Goal: Task Accomplishment & Management: Use online tool/utility

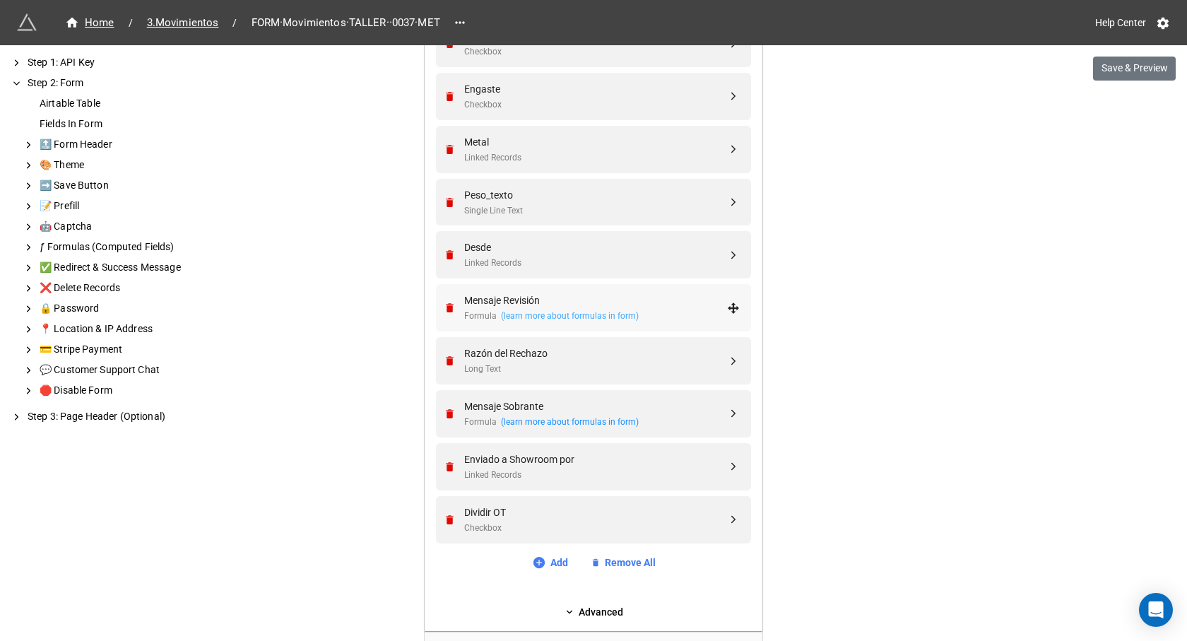
scroll to position [989, 0]
click at [558, 512] on div "Dividir OT" at bounding box center [595, 509] width 263 height 16
select select "all-are-met"
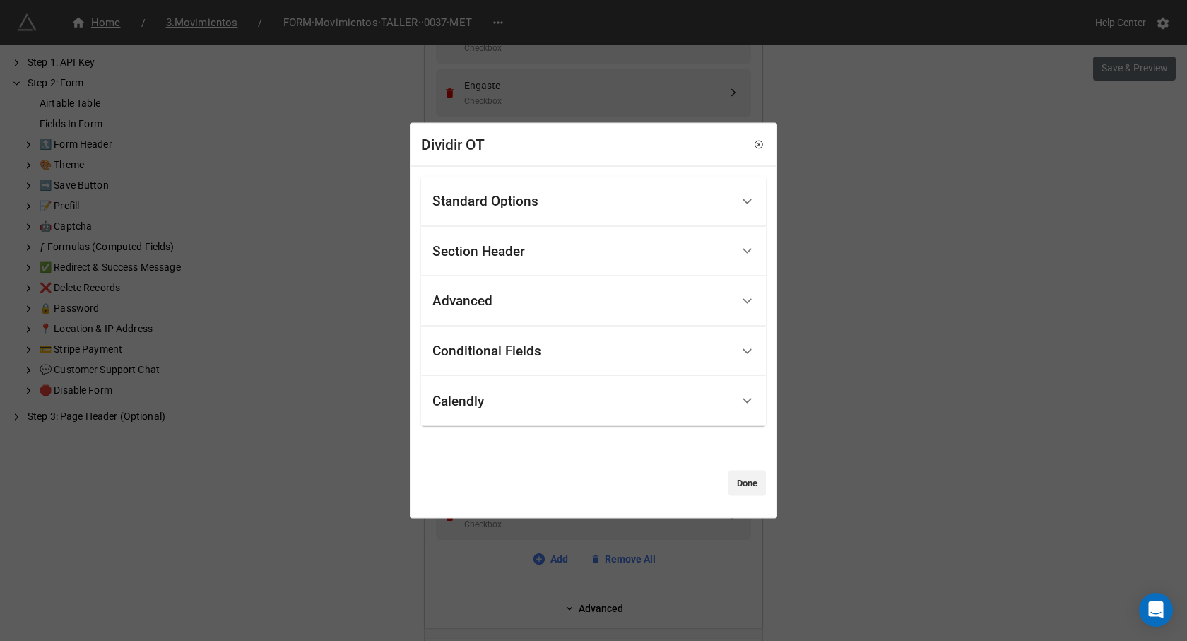
click at [526, 341] on div "Conditional Fields" at bounding box center [581, 350] width 299 height 33
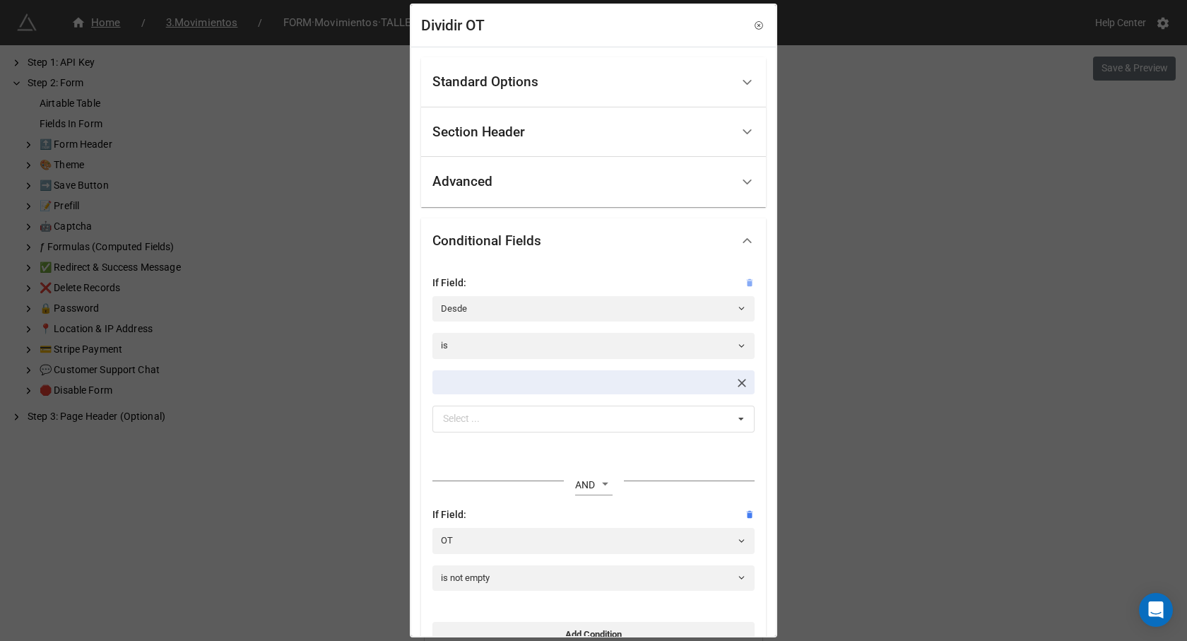
click at [745, 282] on icon at bounding box center [749, 283] width 10 height 10
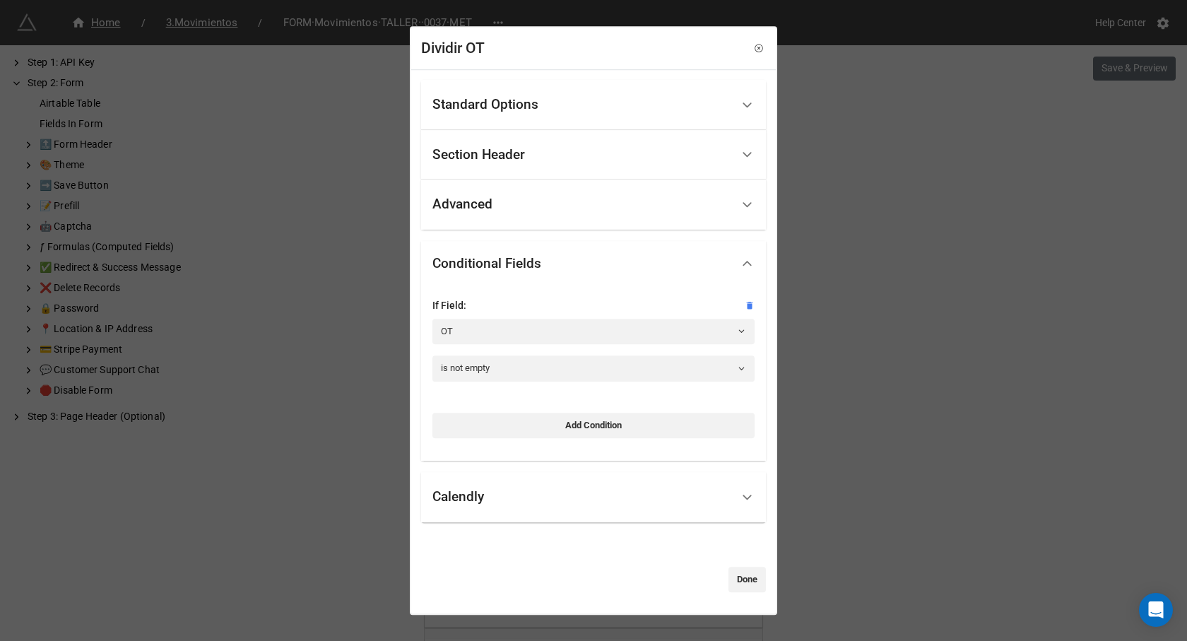
click at [493, 107] on div "Standard Options" at bounding box center [485, 105] width 106 height 14
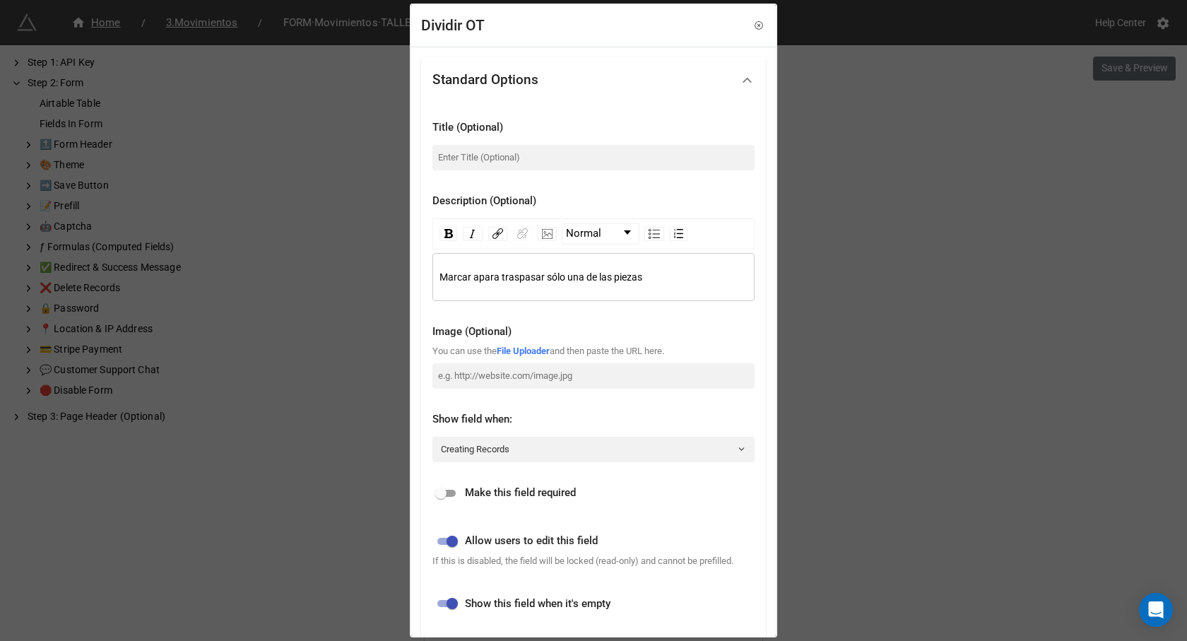
click at [477, 275] on span "Marcar apara traspasar sólo una de las piezas" at bounding box center [540, 276] width 203 height 11
click at [477, 156] on input at bounding box center [593, 157] width 322 height 25
type input "Trabajo parcial"
drag, startPoint x: 468, startPoint y: 280, endPoint x: 490, endPoint y: 285, distance: 22.3
click at [468, 280] on span "Marcar para traspasar sólo una de las piezas" at bounding box center [537, 276] width 197 height 11
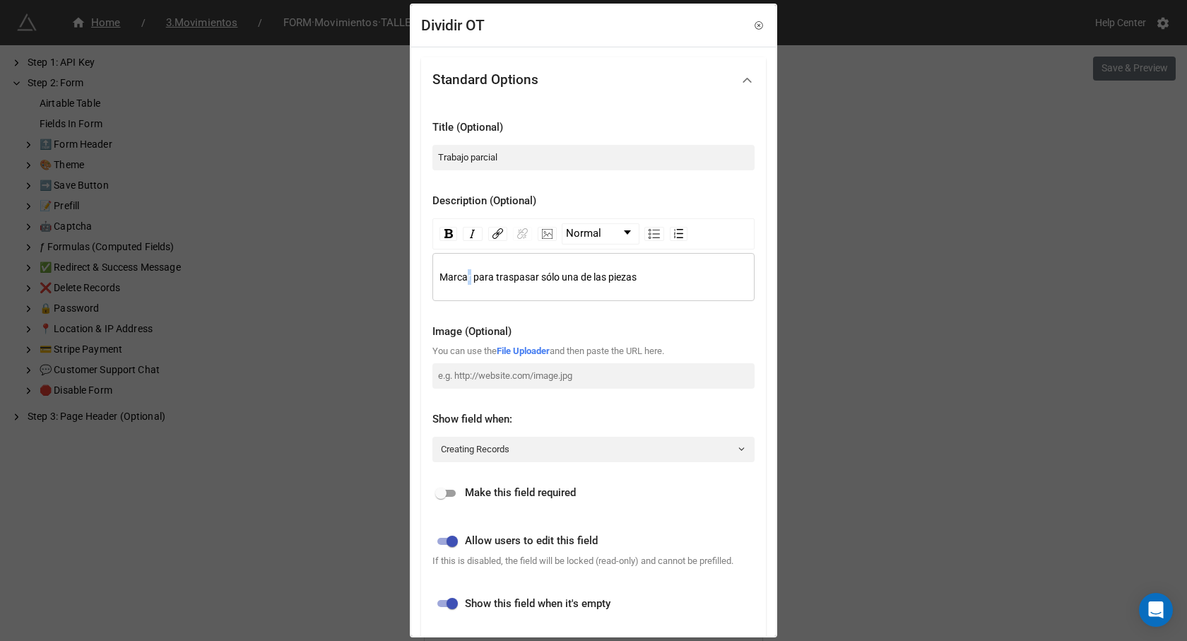
click at [470, 273] on span "Marcar para traspasar sólo una de las piezas" at bounding box center [537, 276] width 197 height 11
drag, startPoint x: 481, startPoint y: 278, endPoint x: 698, endPoint y: 280, distance: 216.9
click at [698, 280] on div "Marcar si s para traspasar sólo una de las piezas" at bounding box center [593, 277] width 309 height 16
click at [469, 277] on span "[PERSON_NAME] si trabajaste sólo alguna(s) de las piezas" at bounding box center [566, 276] width 255 height 11
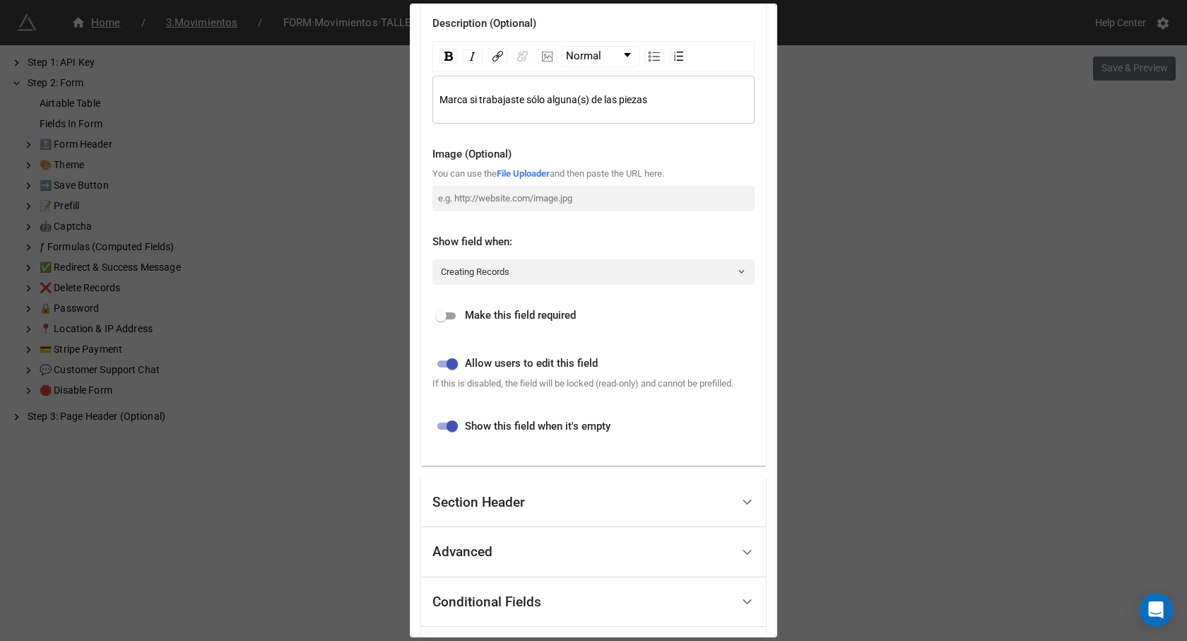
scroll to position [212, 0]
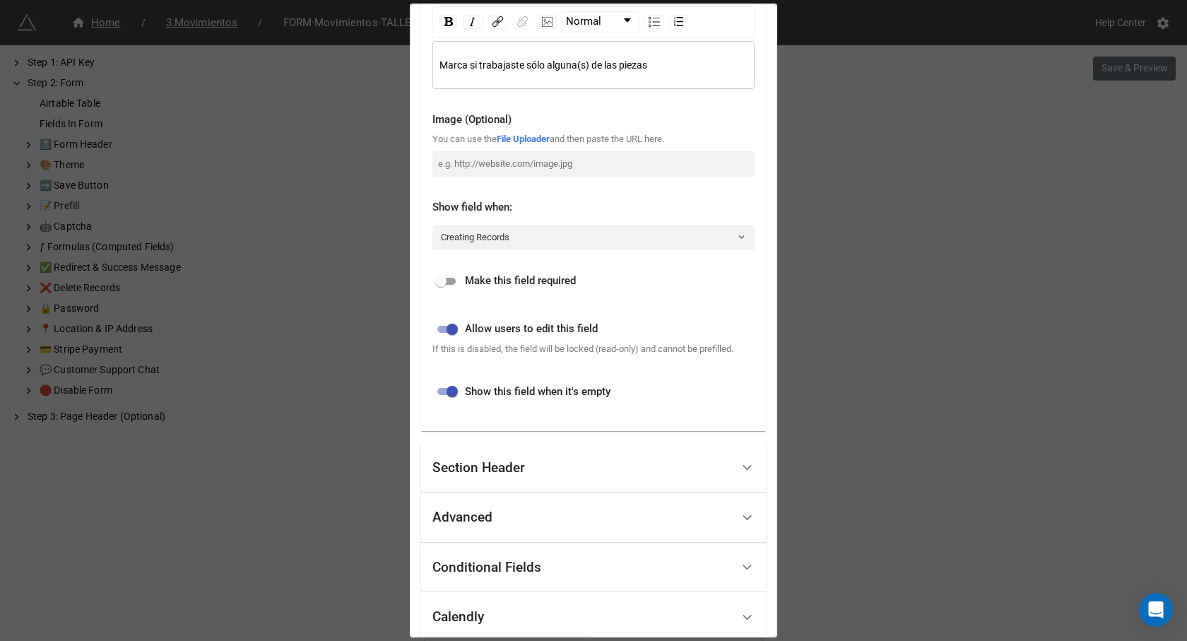
click at [557, 505] on div "Advanced" at bounding box center [581, 517] width 299 height 33
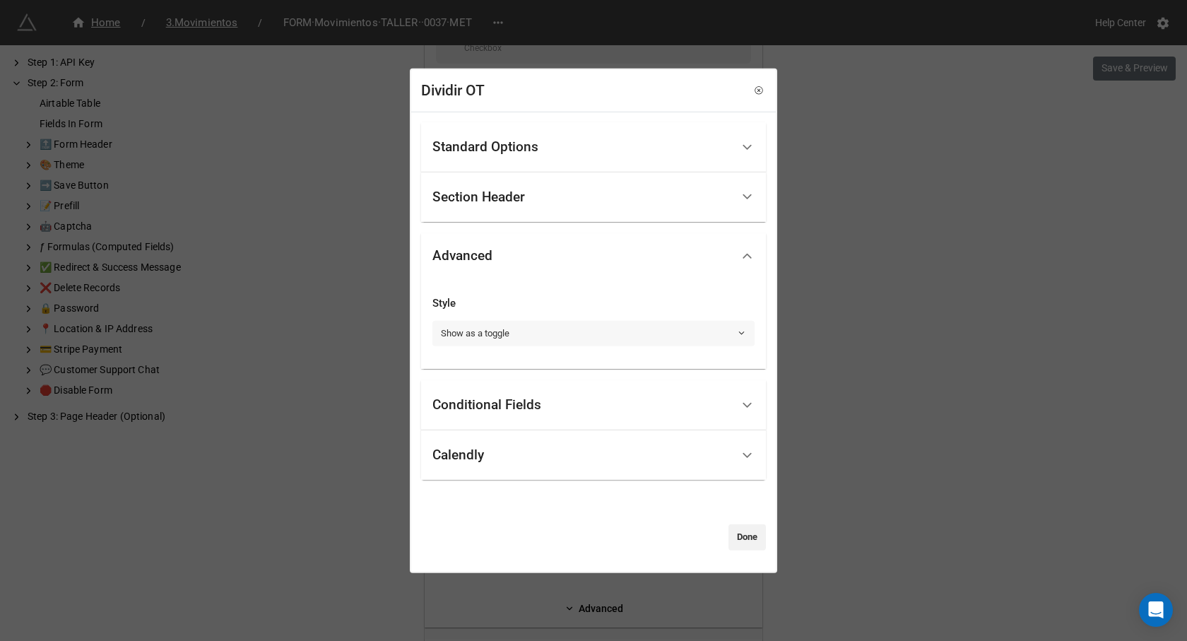
click at [502, 337] on link "Show as a toggle" at bounding box center [593, 333] width 322 height 25
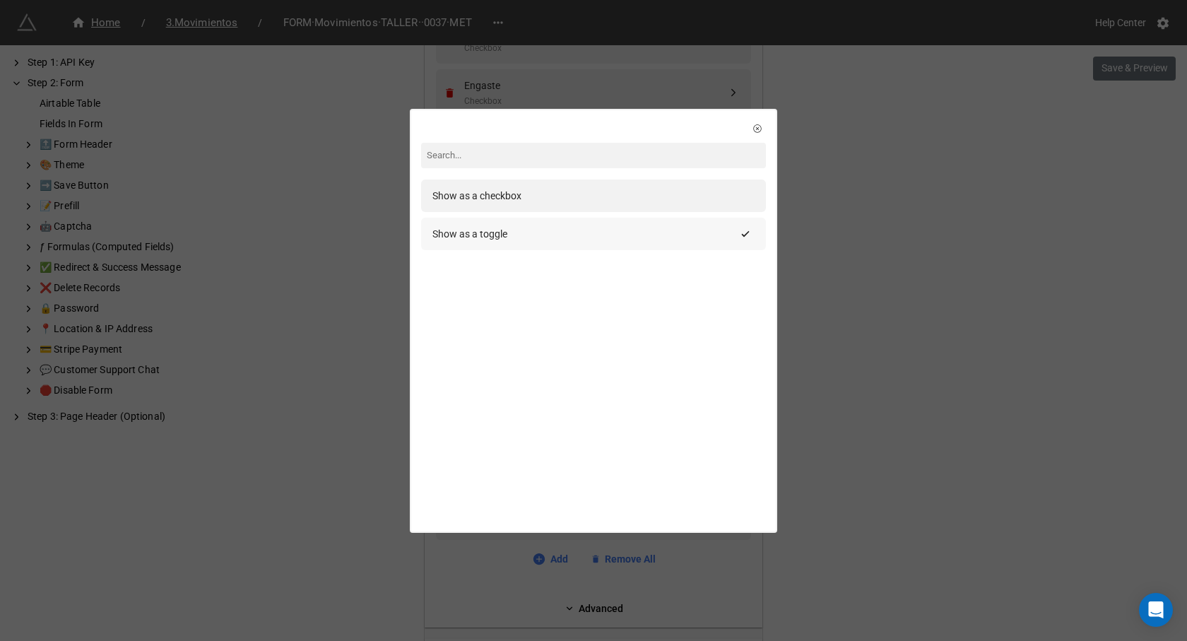
click at [497, 234] on div "Show as a toggle" at bounding box center [469, 234] width 75 height 16
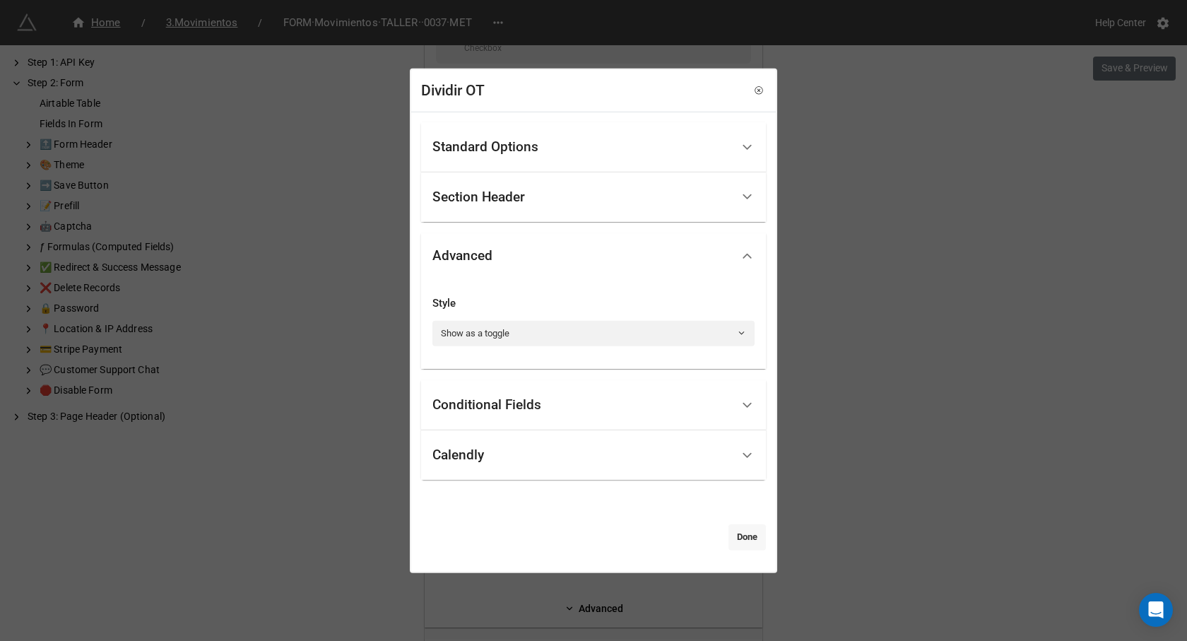
click at [728, 537] on link "Done" at bounding box center [746, 536] width 37 height 25
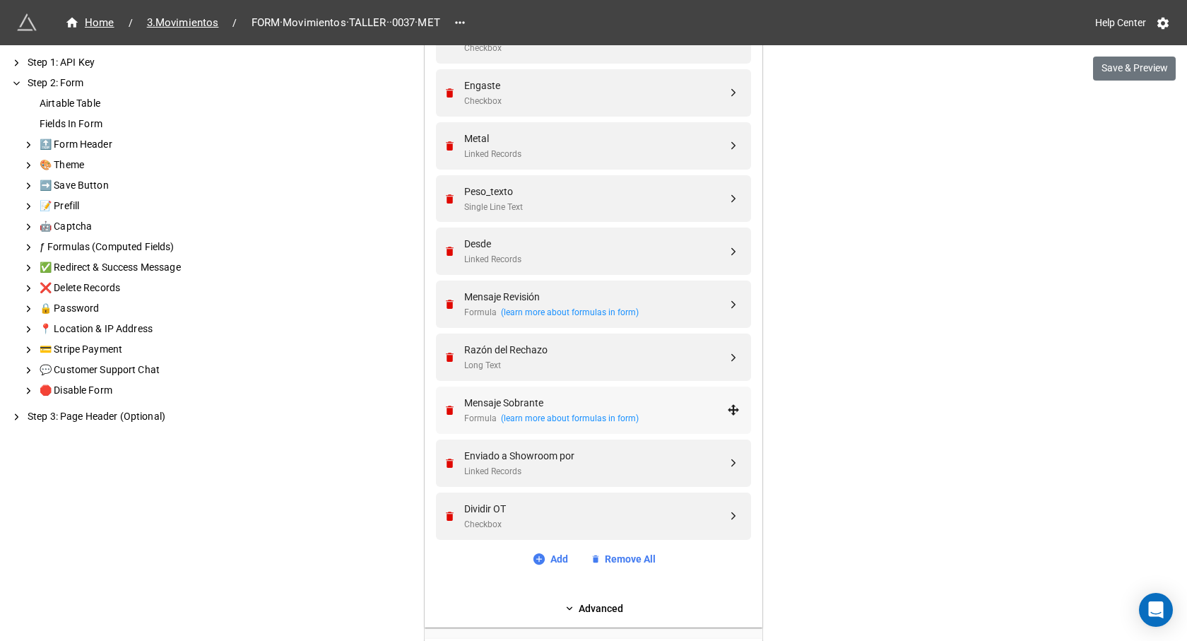
click at [680, 406] on div "Mensaje Sobrante" at bounding box center [595, 403] width 263 height 16
select select "all-are-met"
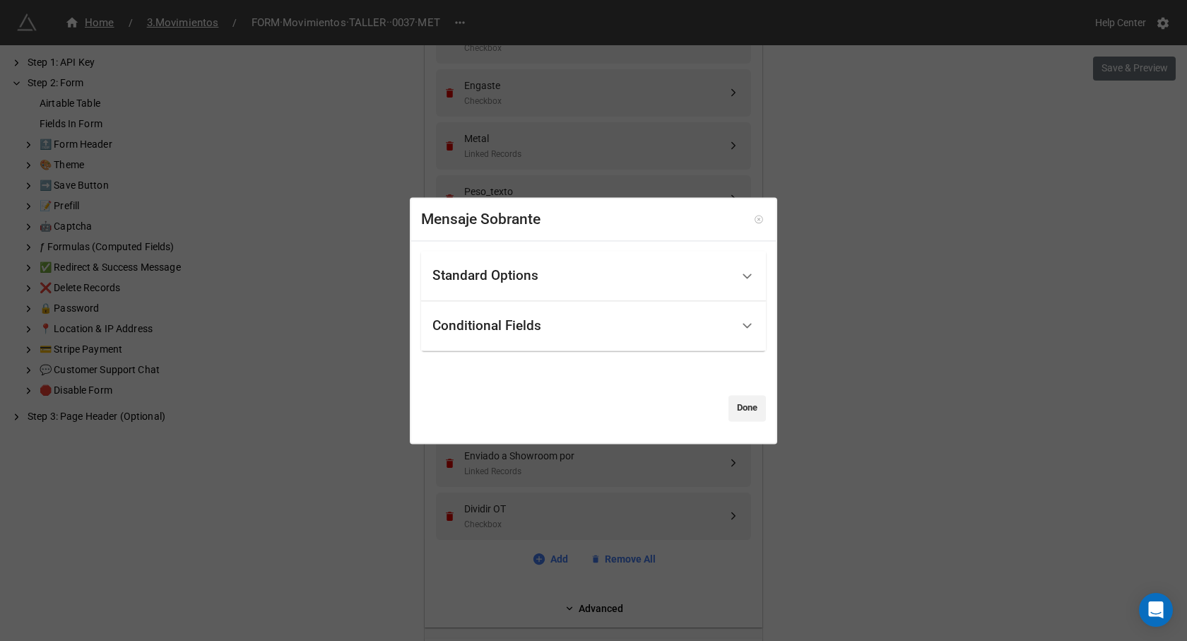
click at [754, 218] on icon at bounding box center [759, 220] width 10 height 10
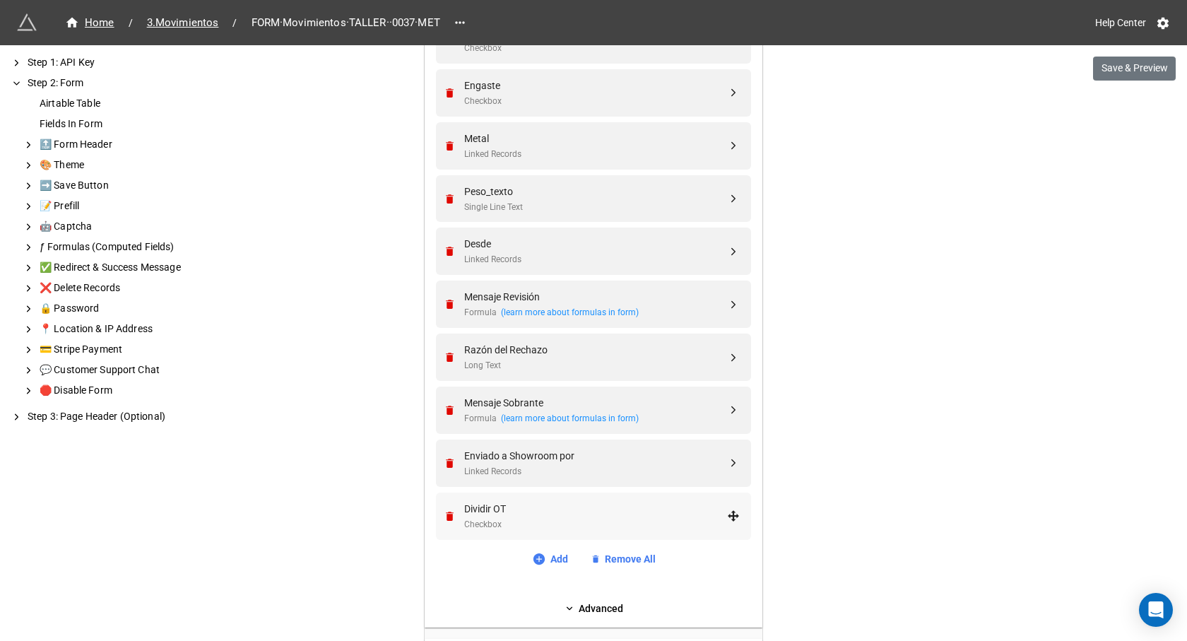
click at [543, 519] on div "Checkbox" at bounding box center [595, 524] width 263 height 13
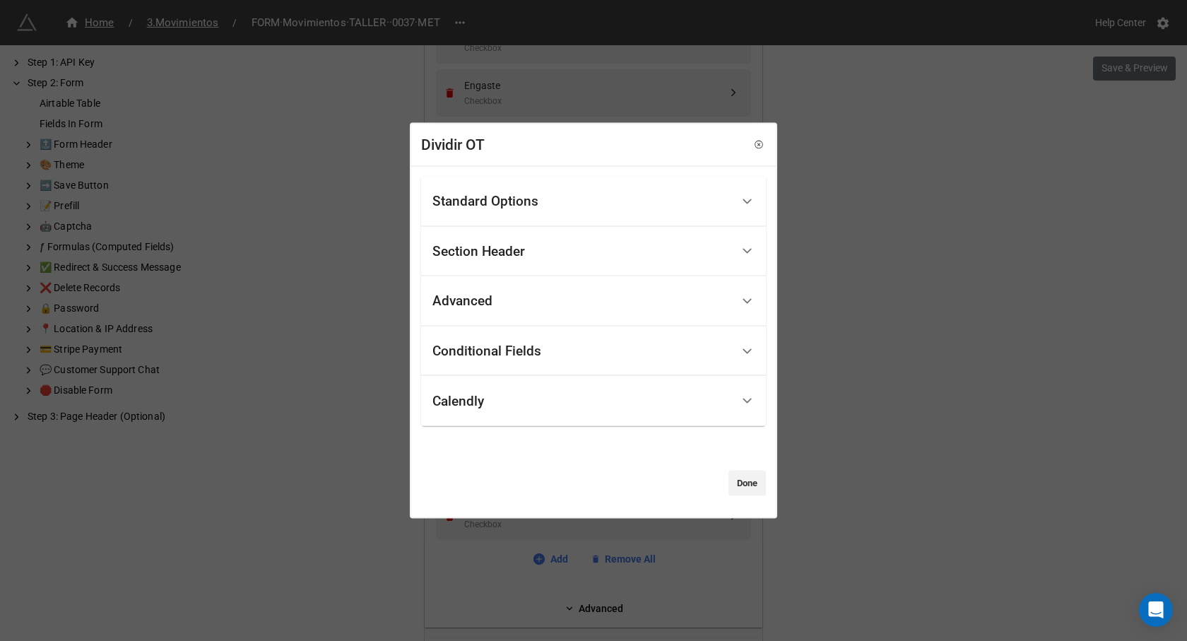
click at [506, 198] on div "Standard Options" at bounding box center [485, 201] width 106 height 14
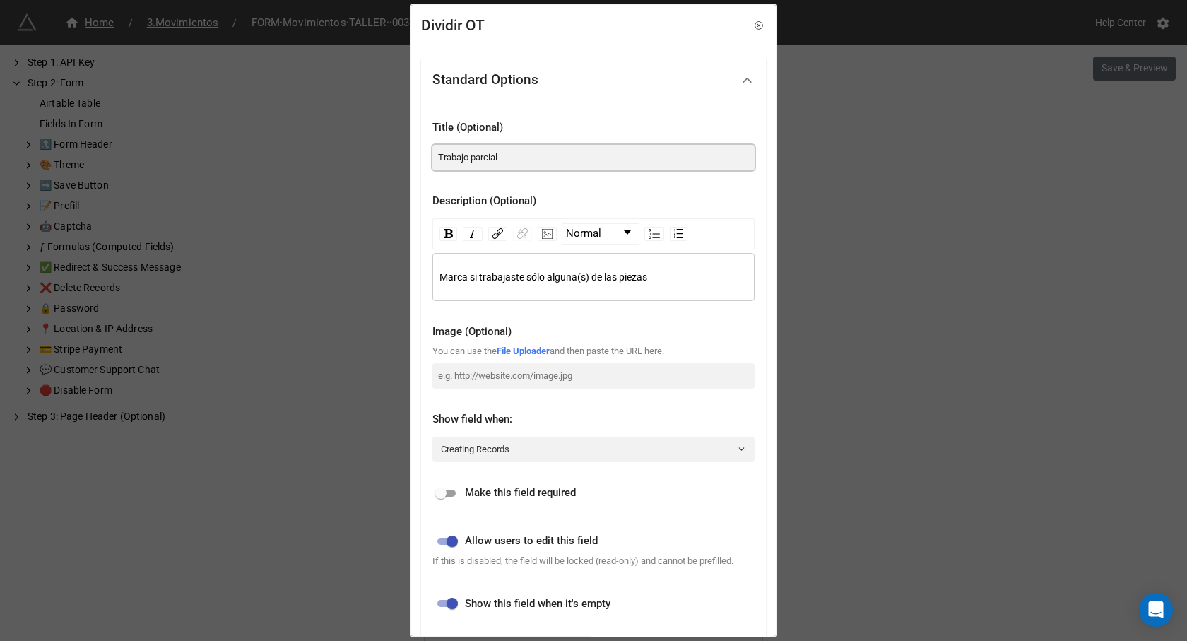
click at [530, 160] on input "Trabajo parcial" at bounding box center [593, 157] width 322 height 25
type input "Trabajo parcial?"
click at [662, 275] on div "Marca si trabajaste sólo alguna(s) de las piezas" at bounding box center [593, 277] width 309 height 16
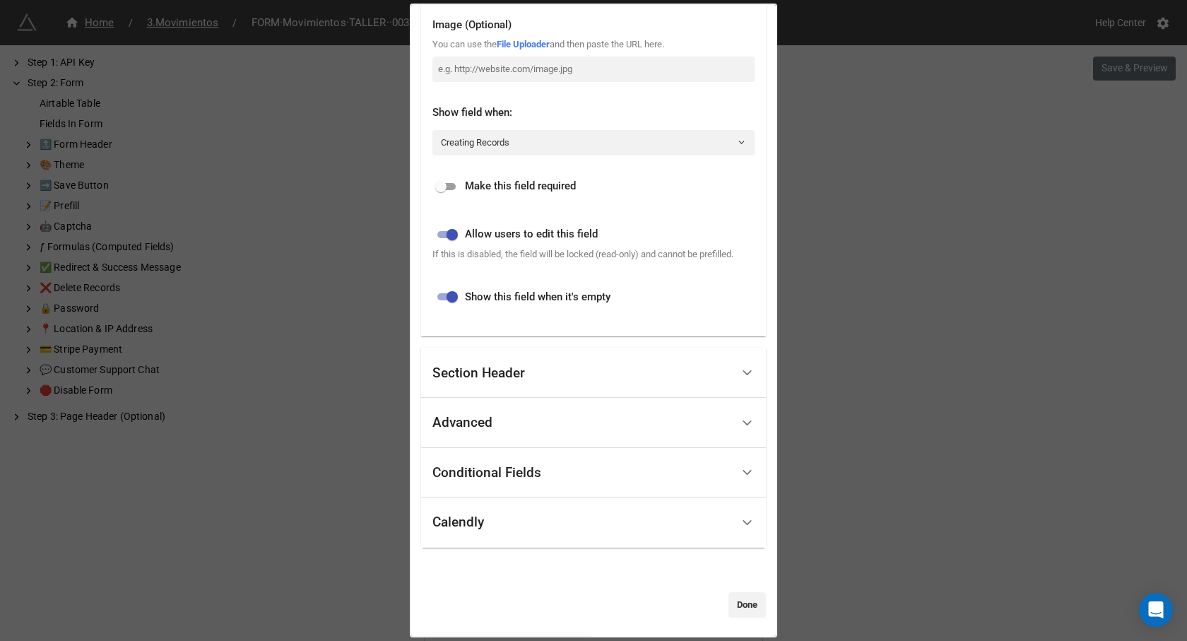
scroll to position [309, 0]
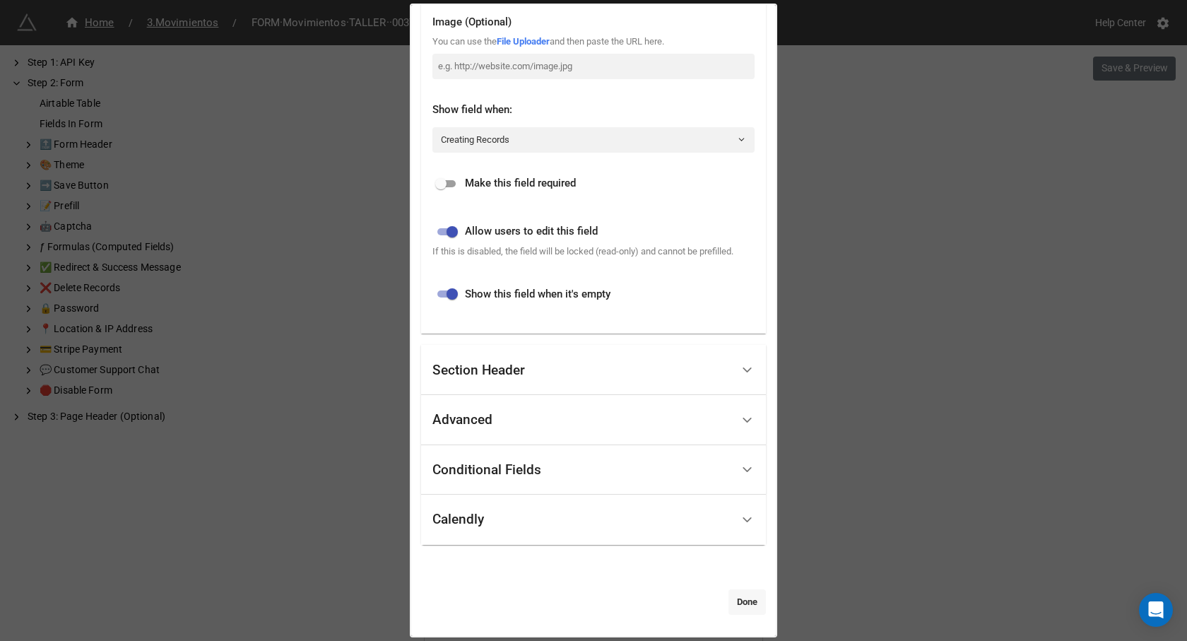
click at [728, 603] on link "Done" at bounding box center [746, 601] width 37 height 25
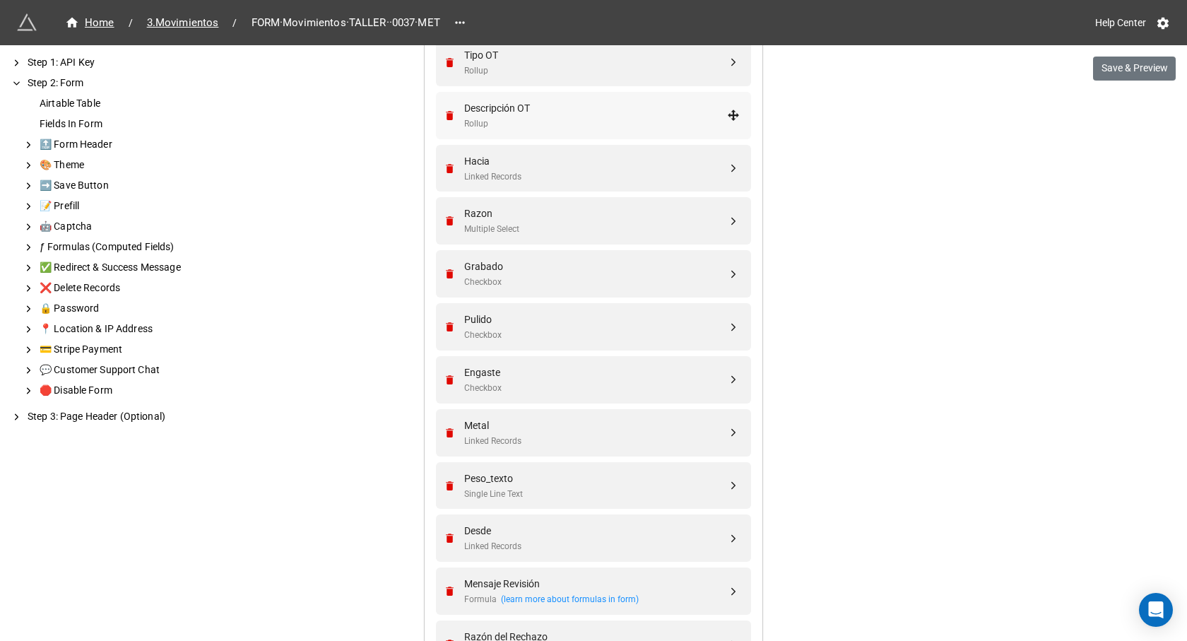
scroll to position [706, 0]
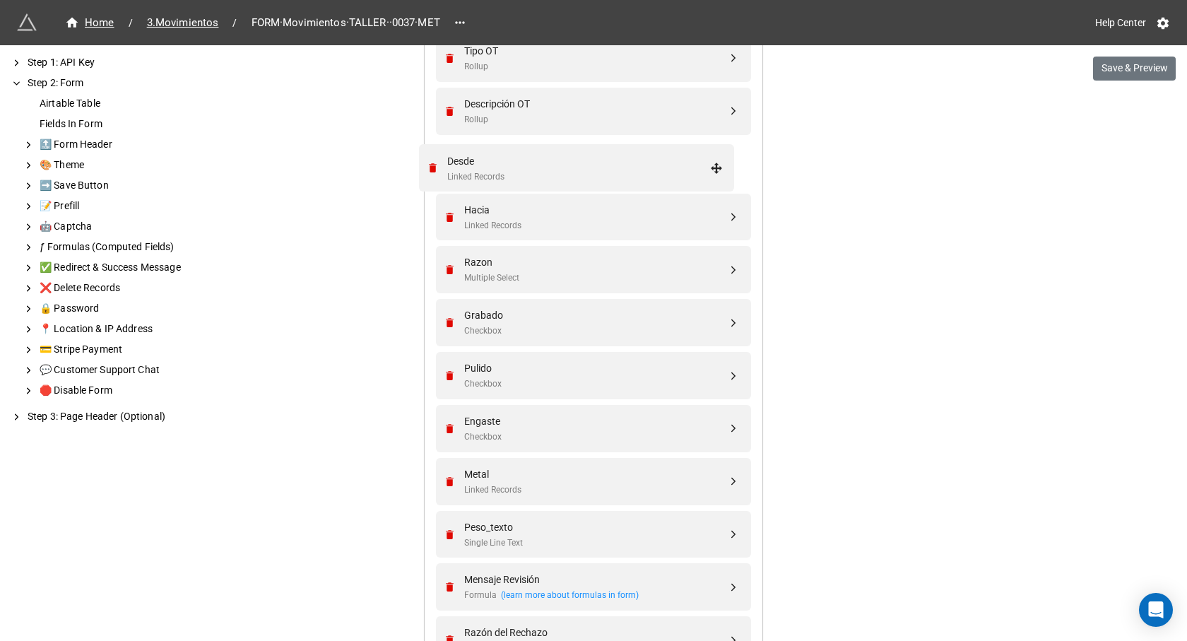
drag, startPoint x: 730, startPoint y: 534, endPoint x: 720, endPoint y: 167, distance: 366.7
drag, startPoint x: 730, startPoint y: 478, endPoint x: 730, endPoint y: 312, distance: 166.7
drag, startPoint x: 727, startPoint y: 534, endPoint x: 722, endPoint y: 380, distance: 154.1
drag, startPoint x: 732, startPoint y: 445, endPoint x: 732, endPoint y: 374, distance: 70.6
click at [511, 424] on div "Peso_texto" at bounding box center [595, 421] width 263 height 16
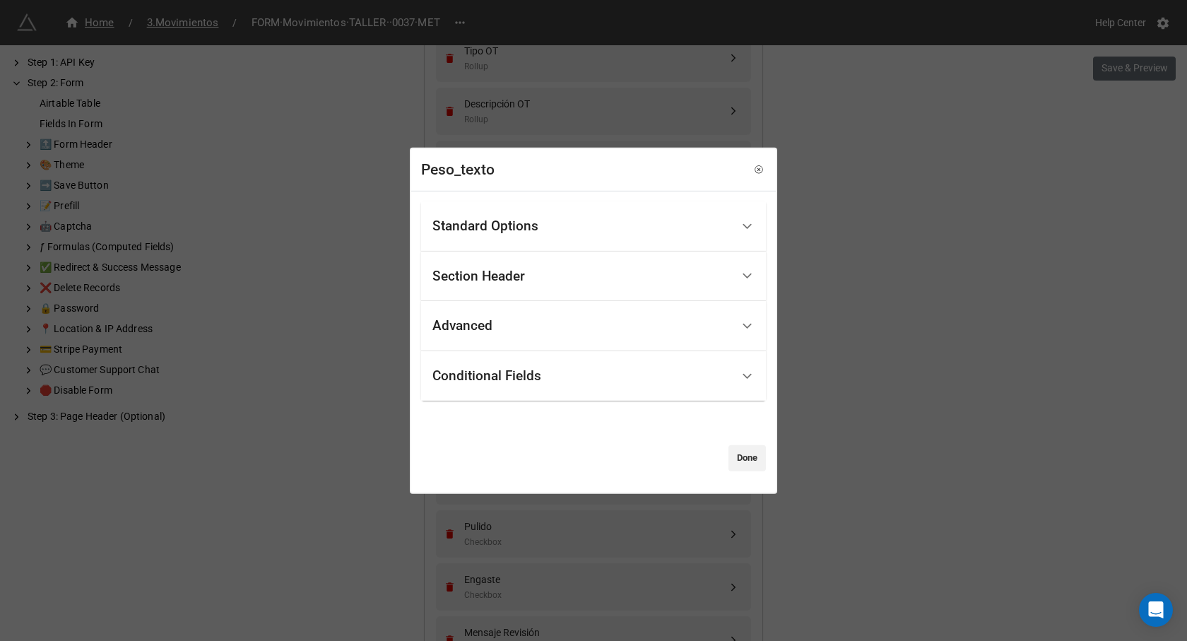
click at [517, 215] on div "Standard Options" at bounding box center [581, 226] width 299 height 33
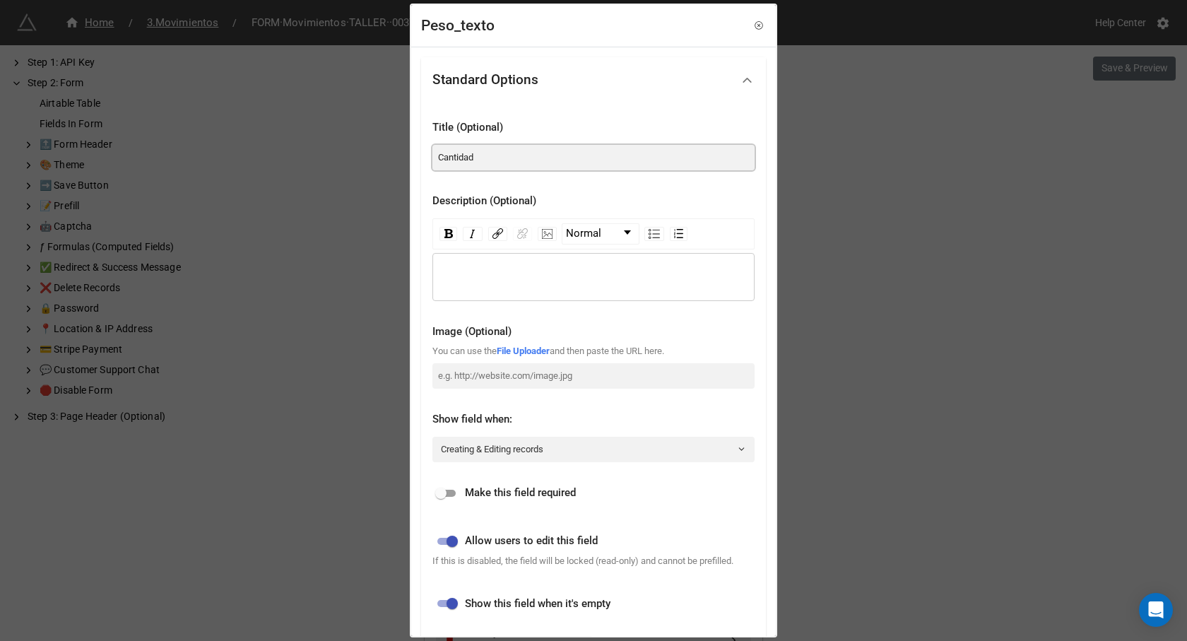
click at [492, 160] on input "Cantidad" at bounding box center [593, 157] width 322 height 25
drag, startPoint x: 477, startPoint y: 154, endPoint x: 594, endPoint y: 159, distance: 117.4
click at [594, 159] on input "Cantidad (peso traspasado)" at bounding box center [593, 157] width 322 height 25
type input "Cantidad"
click at [479, 276] on div "rdw-editor" at bounding box center [593, 277] width 309 height 16
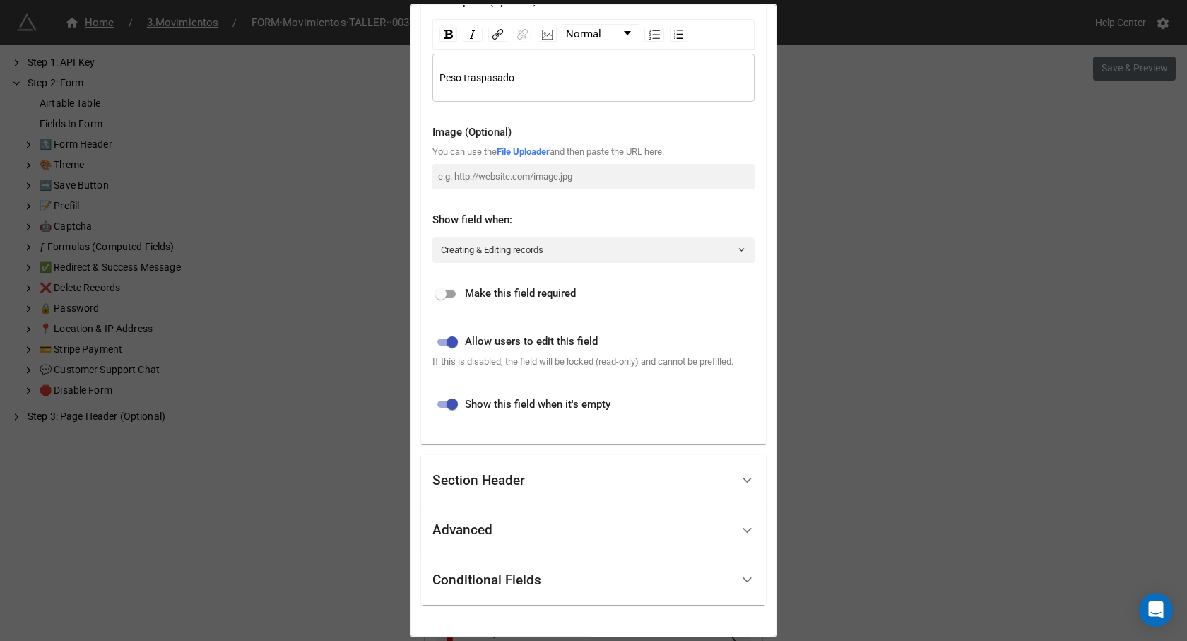
scroll to position [260, 0]
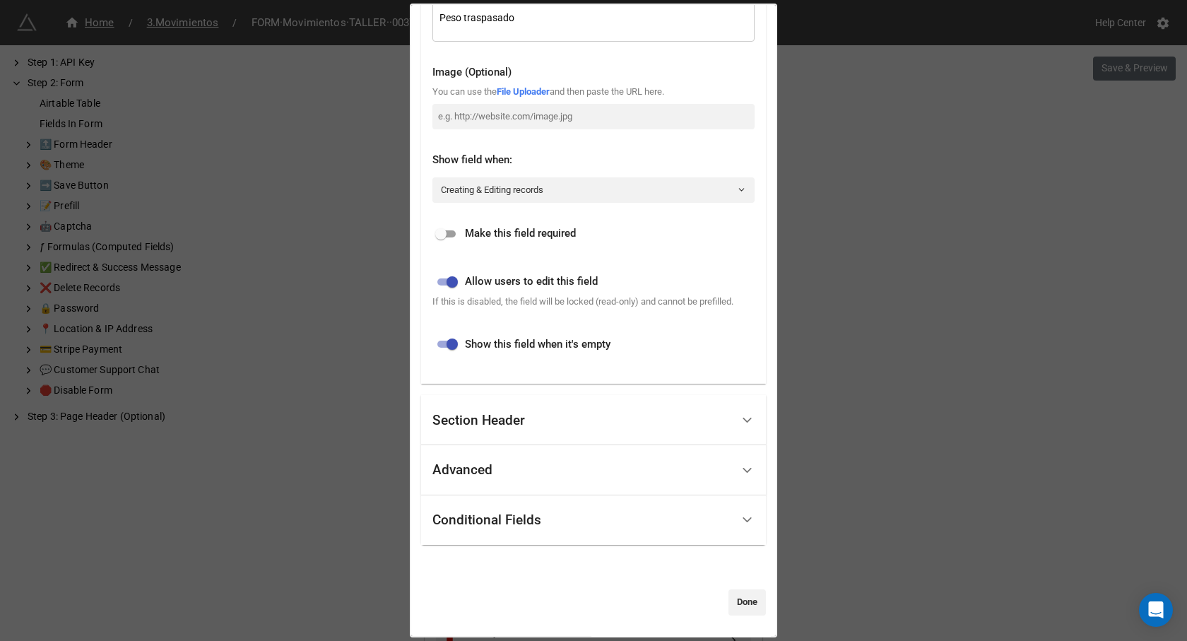
click at [664, 462] on div "Advanced" at bounding box center [581, 469] width 299 height 33
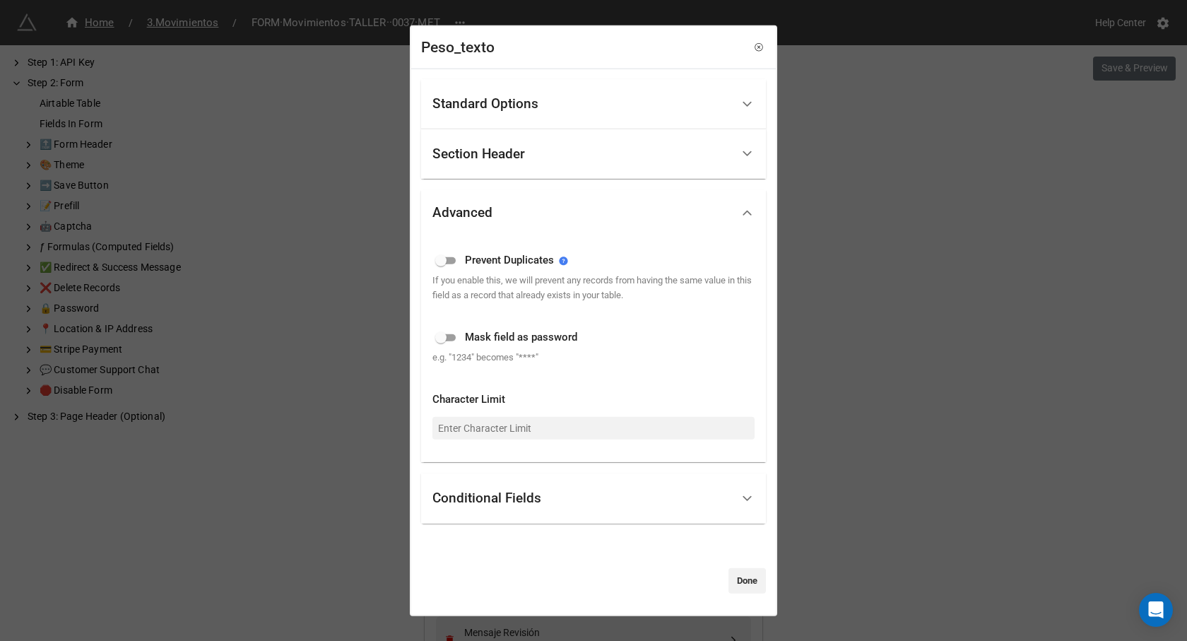
scroll to position [0, 0]
click at [753, 580] on link "Done" at bounding box center [746, 579] width 37 height 25
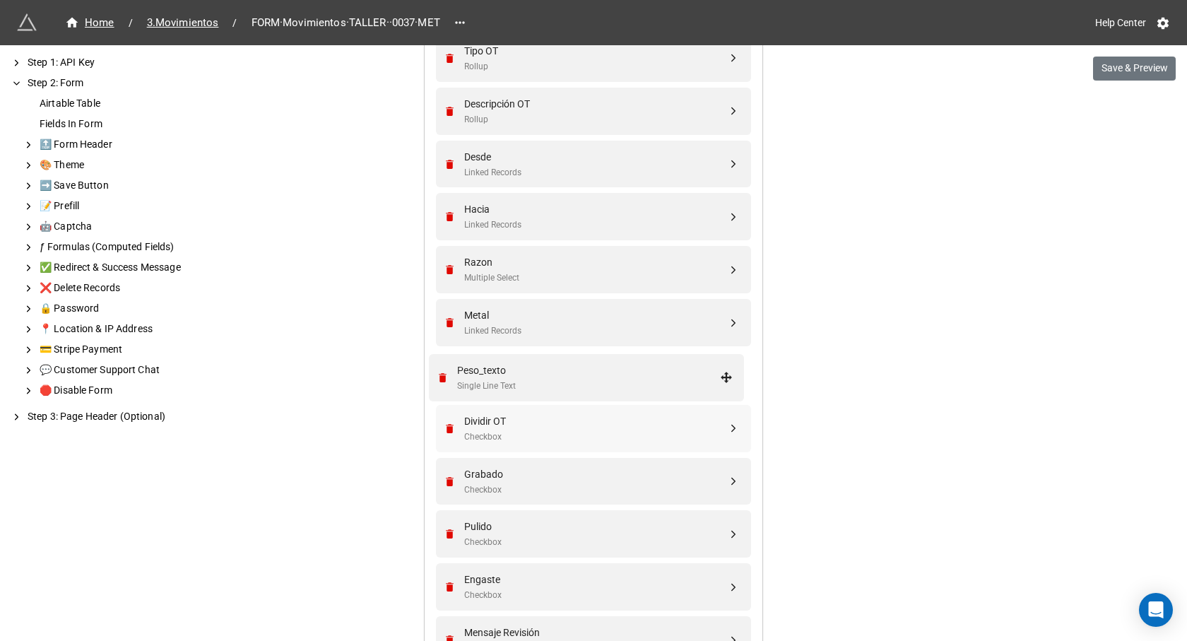
drag, startPoint x: 731, startPoint y: 427, endPoint x: 728, endPoint y: 375, distance: 51.7
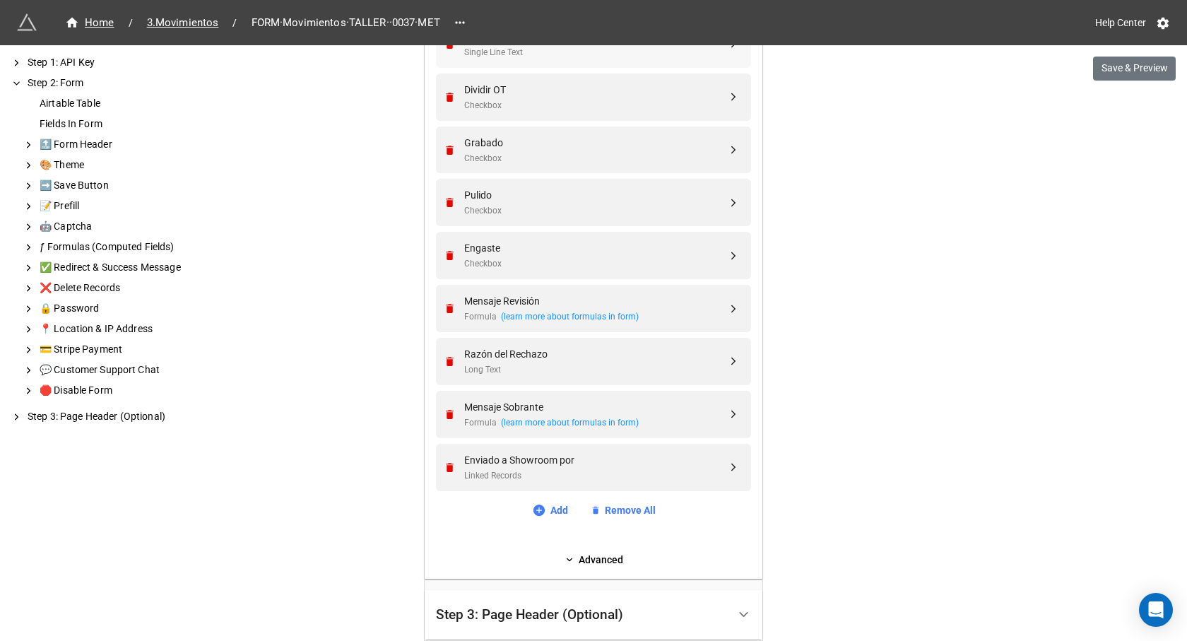
scroll to position [1130, 0]
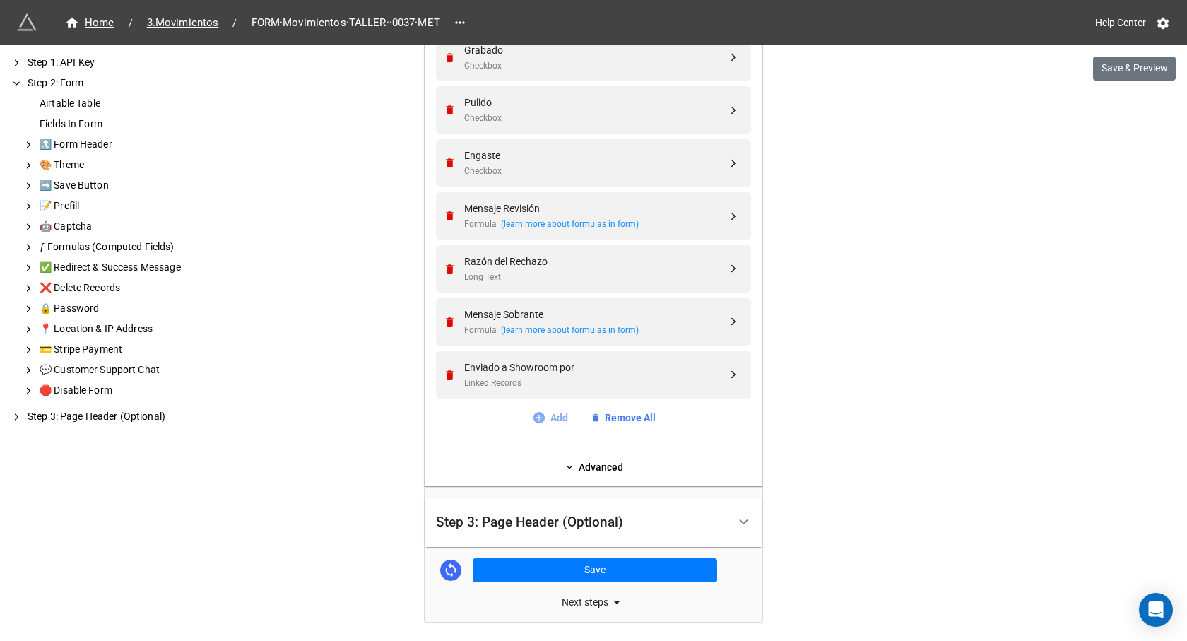
click at [538, 416] on icon at bounding box center [538, 416] width 11 height 11
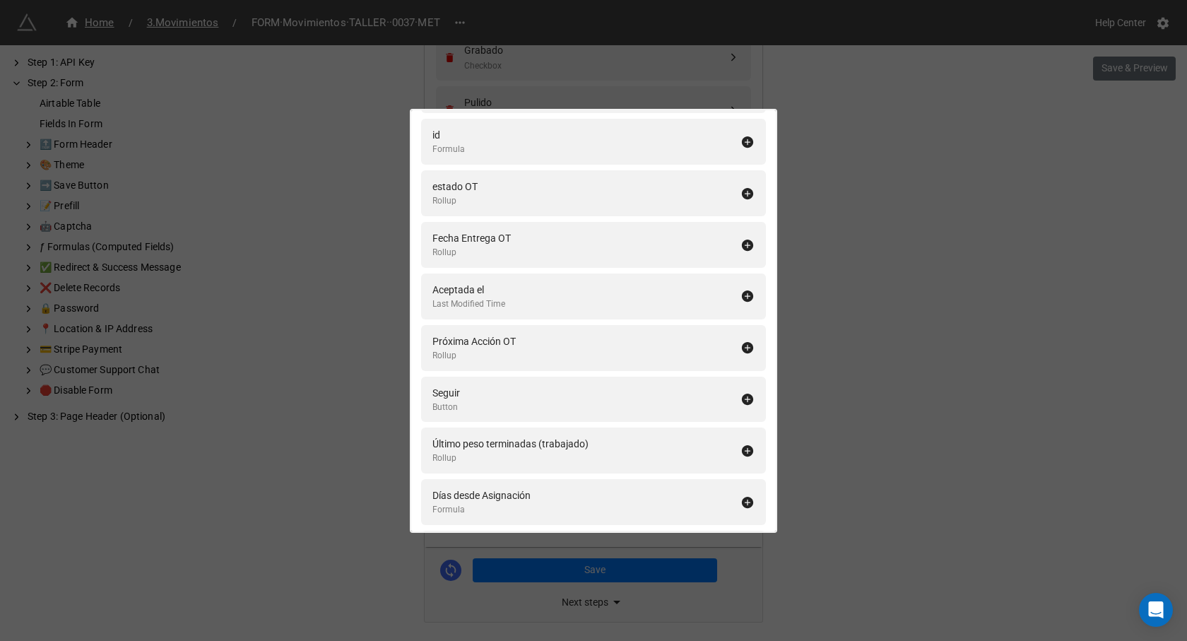
scroll to position [6305, 0]
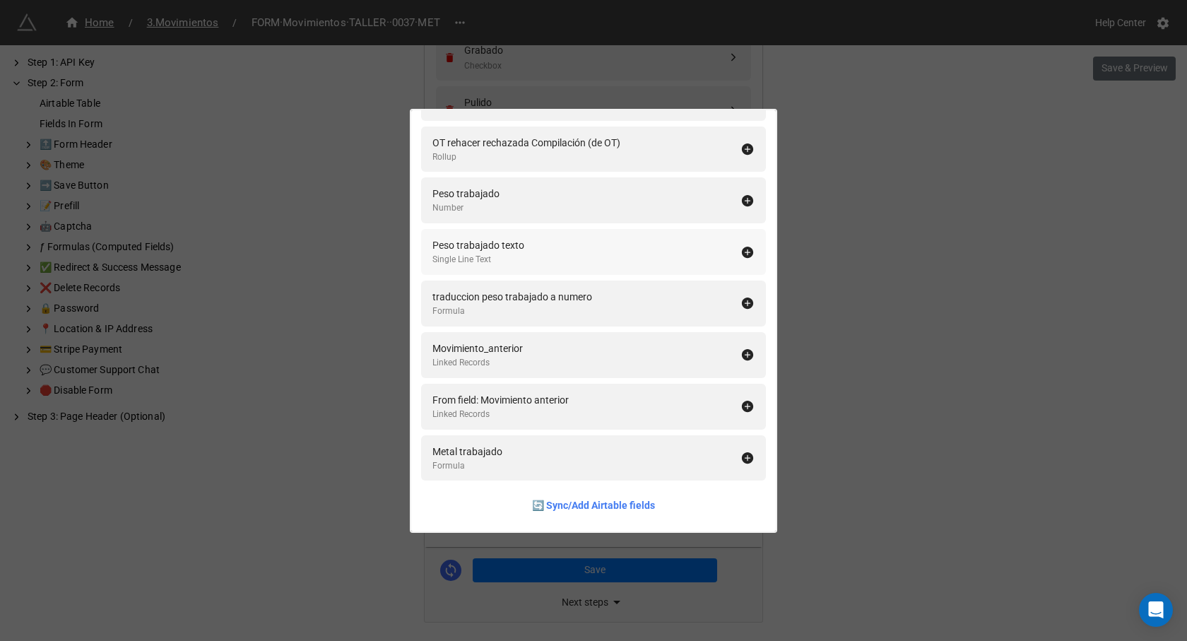
click at [535, 248] on div "Peso trabajado texto Single Line Text" at bounding box center [586, 251] width 308 height 29
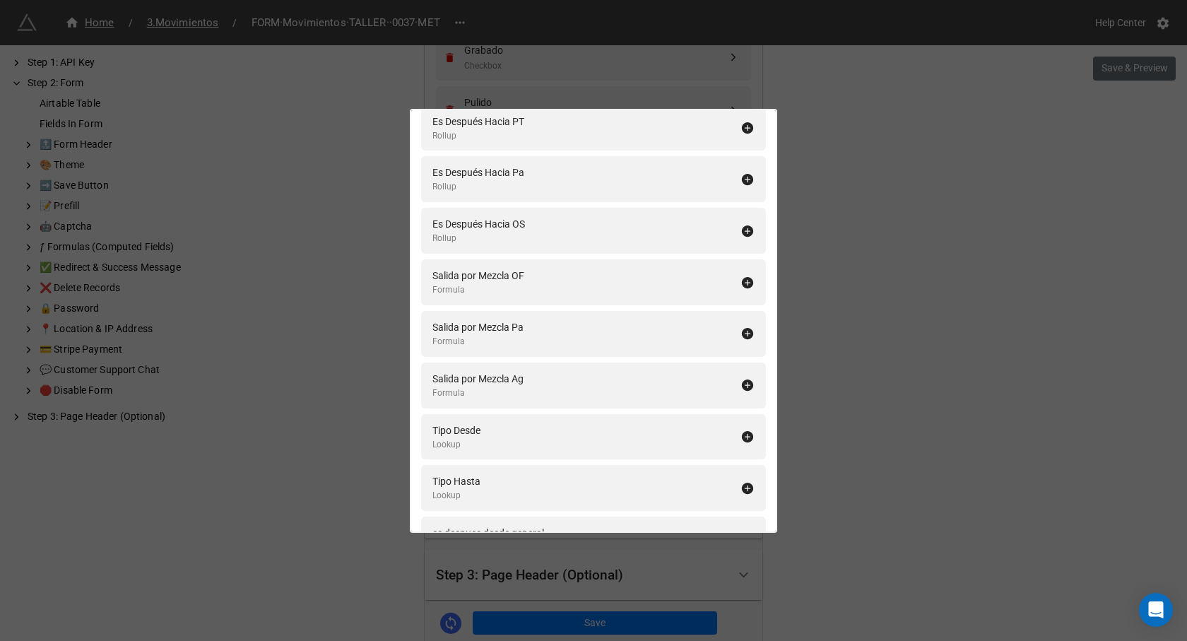
scroll to position [0, 0]
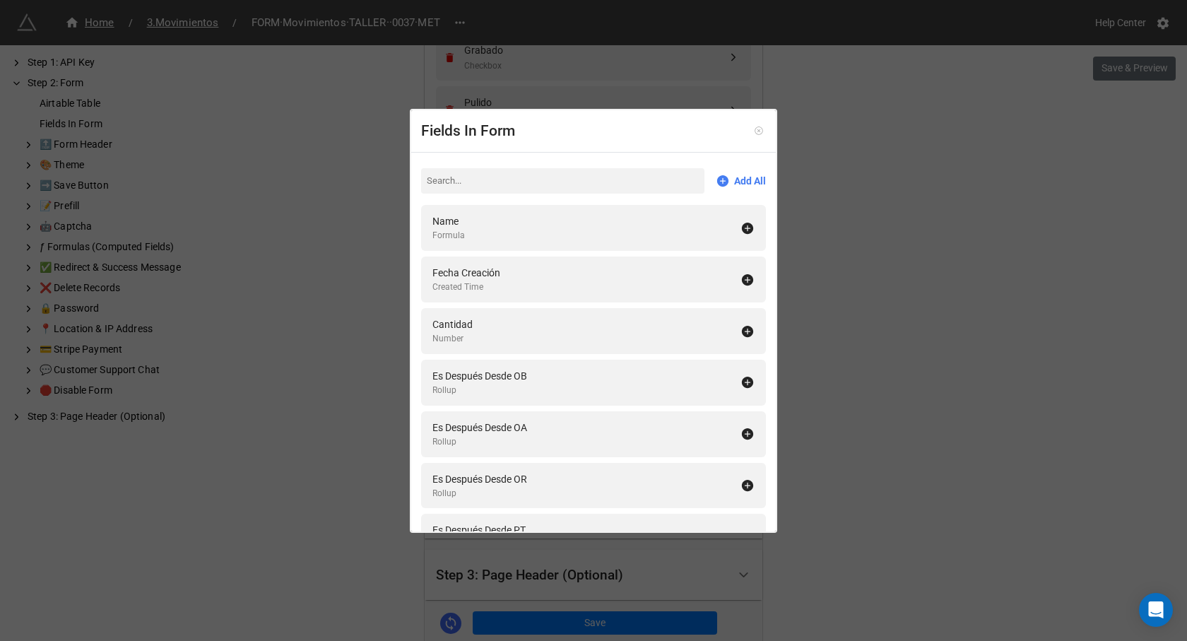
click at [754, 129] on icon at bounding box center [759, 131] width 10 height 10
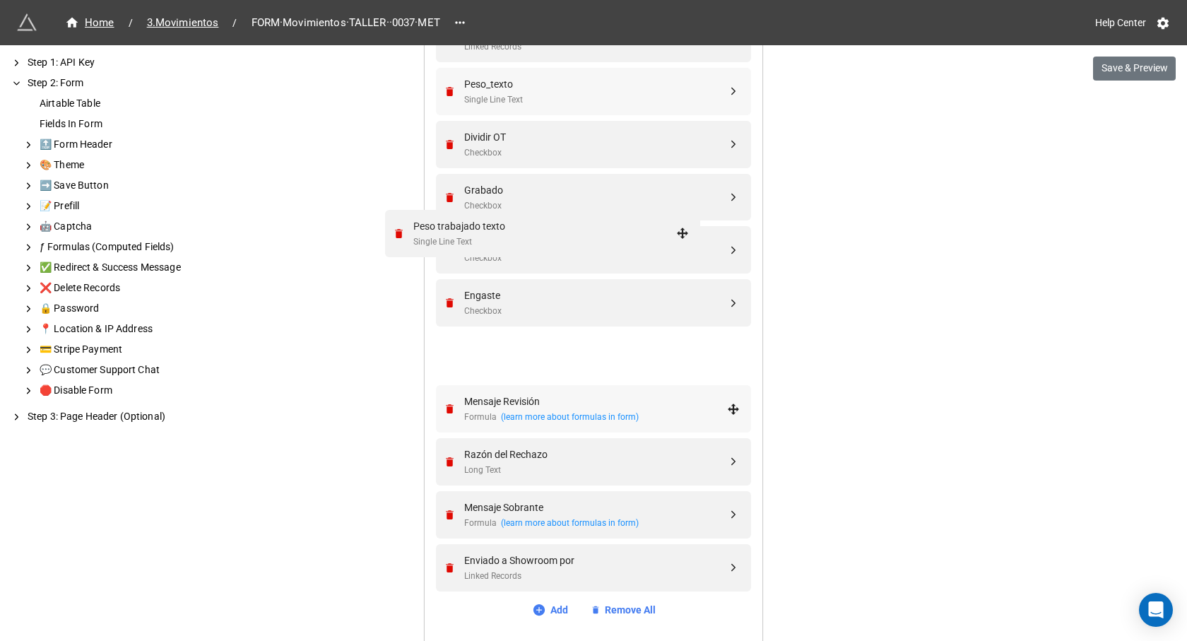
scroll to position [989, 0]
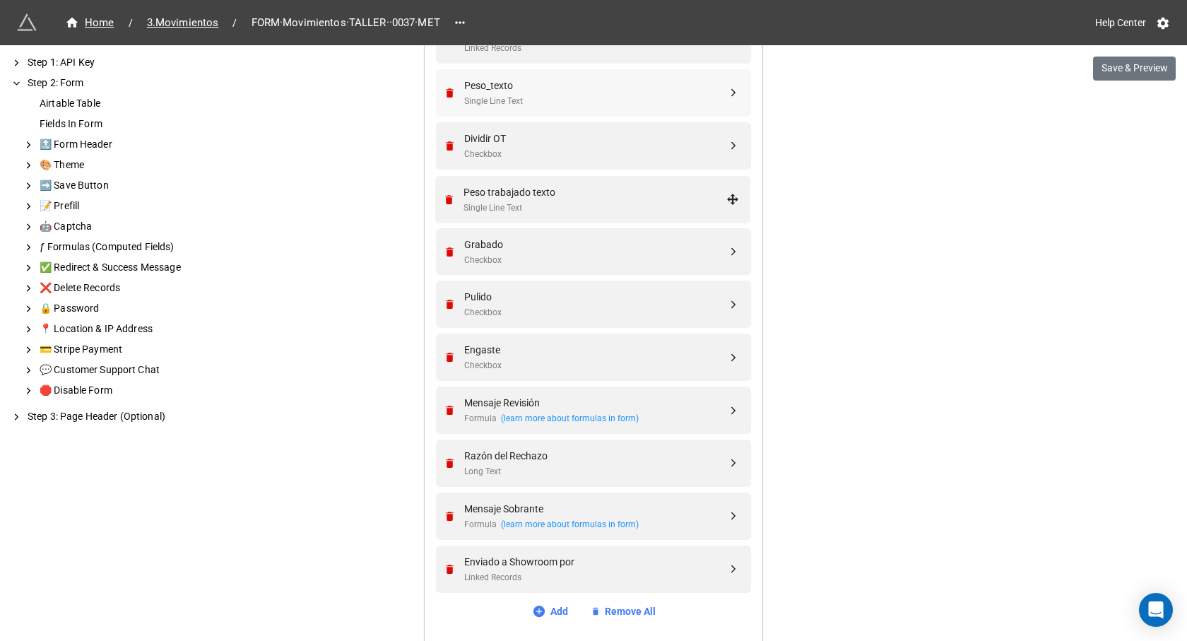
drag, startPoint x: 732, startPoint y: 427, endPoint x: 735, endPoint y: 198, distance: 228.9
click at [574, 202] on div "Single Line Text" at bounding box center [595, 207] width 263 height 13
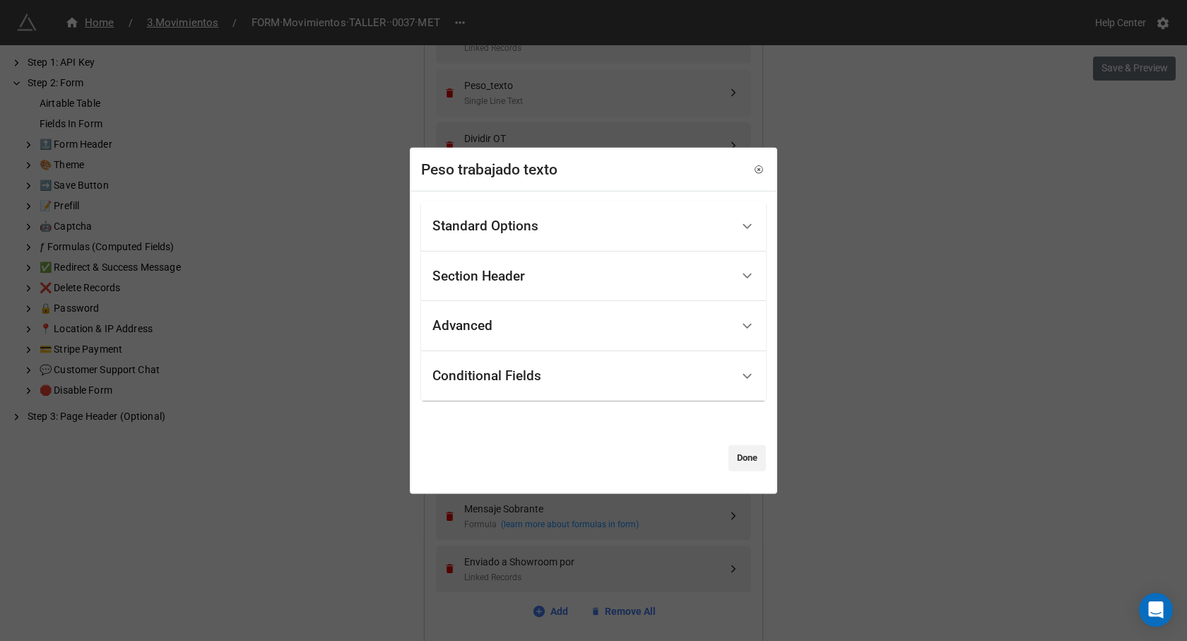
click at [535, 242] on div "Standard Options" at bounding box center [581, 226] width 299 height 33
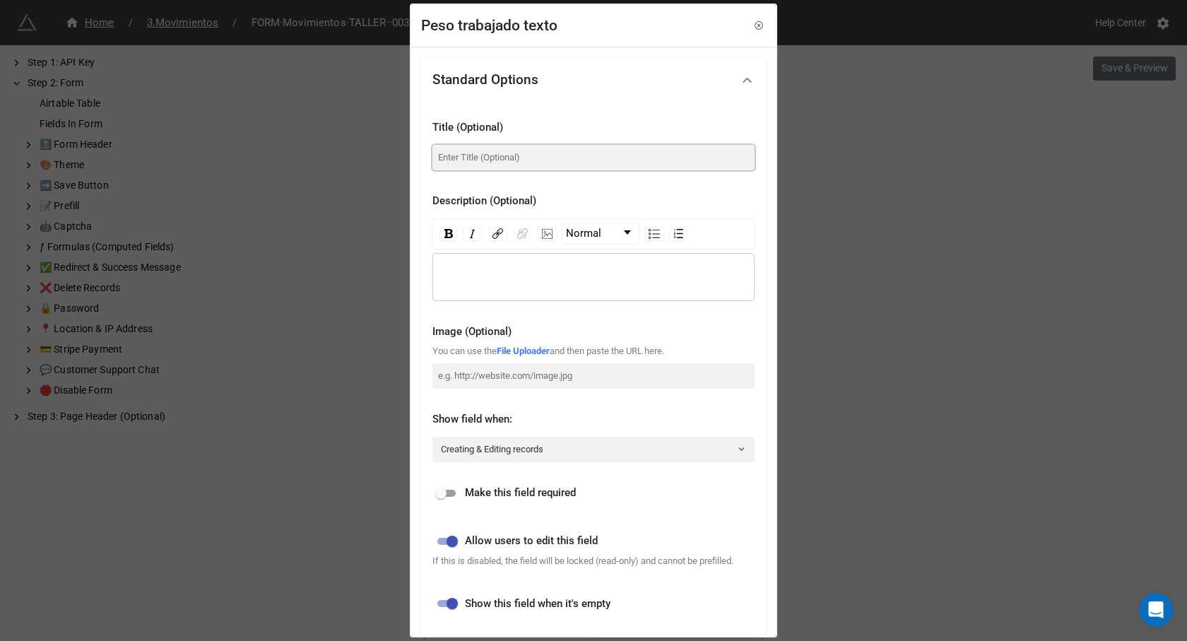
click at [476, 160] on input at bounding box center [593, 157] width 322 height 25
type input "Metal trabajado"
click at [479, 280] on div "rdw-editor" at bounding box center [593, 277] width 309 height 16
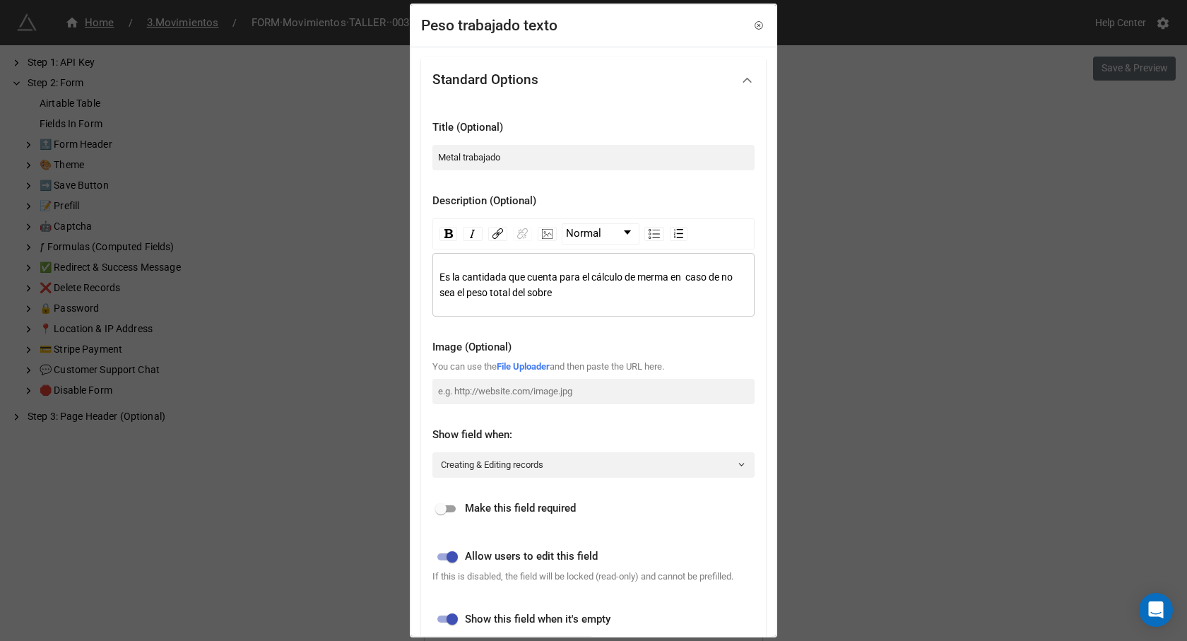
click at [502, 282] on span "Es la cantidada que cuenta para el cálculo de merma en caso de no sea el peso t…" at bounding box center [586, 284] width 295 height 27
drag, startPoint x: 549, startPoint y: 278, endPoint x: 526, endPoint y: 280, distance: 22.7
click at [526, 280] on span "Es la cantidad que cuenta para el cálculo de merma en caso de no sea el peso to…" at bounding box center [592, 284] width 307 height 27
click at [684, 279] on span "Es la cantidad que contará para el cálculo de merma en caso de no sea el peso t…" at bounding box center [586, 284] width 294 height 27
click at [682, 278] on span "Es la cantidad que contará para el cálculo de merma en aso de no sea el peso to…" at bounding box center [592, 284] width 307 height 27
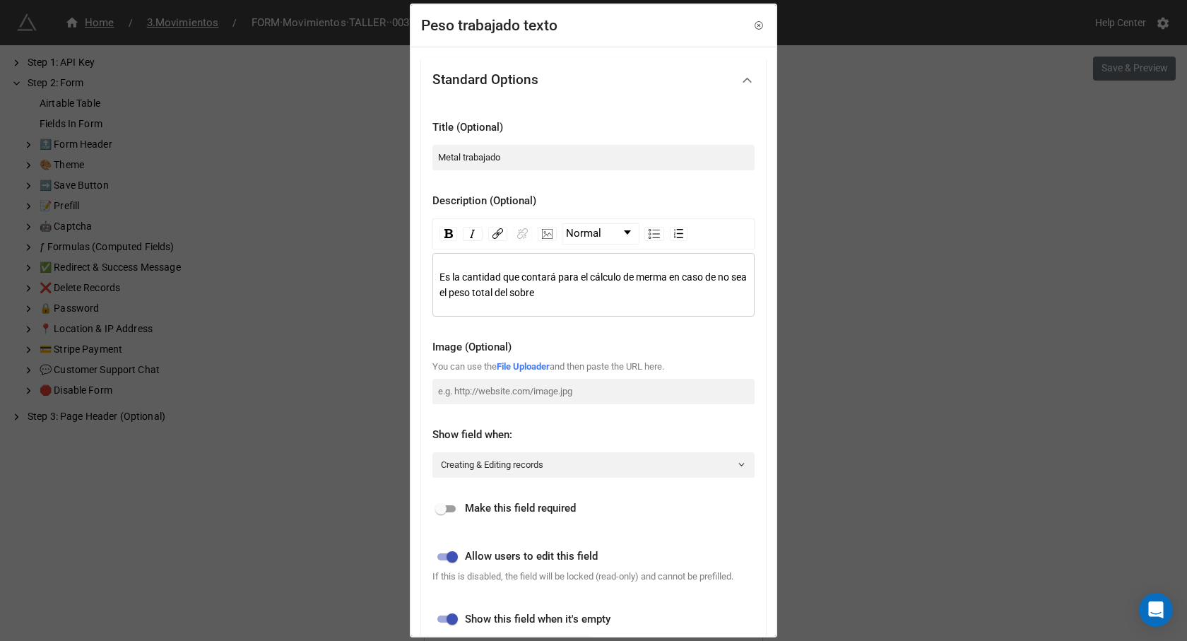
click at [718, 280] on span "Es la cantidad que contará para el cálculo de merma en caso de no sea el peso t…" at bounding box center [593, 284] width 309 height 27
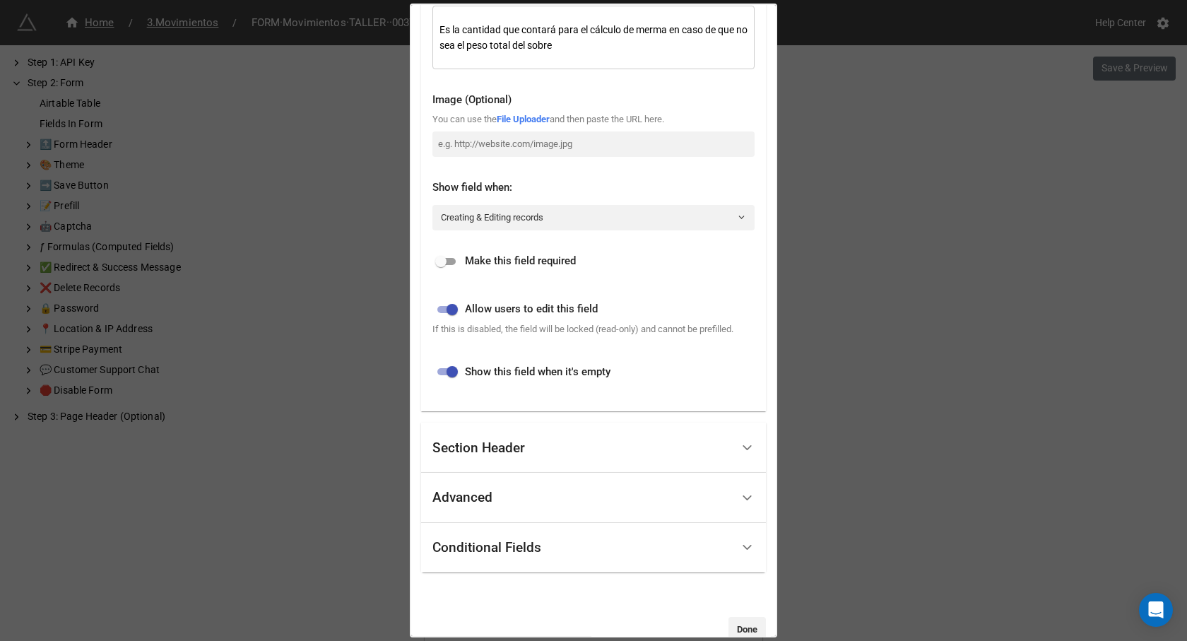
scroll to position [275, 0]
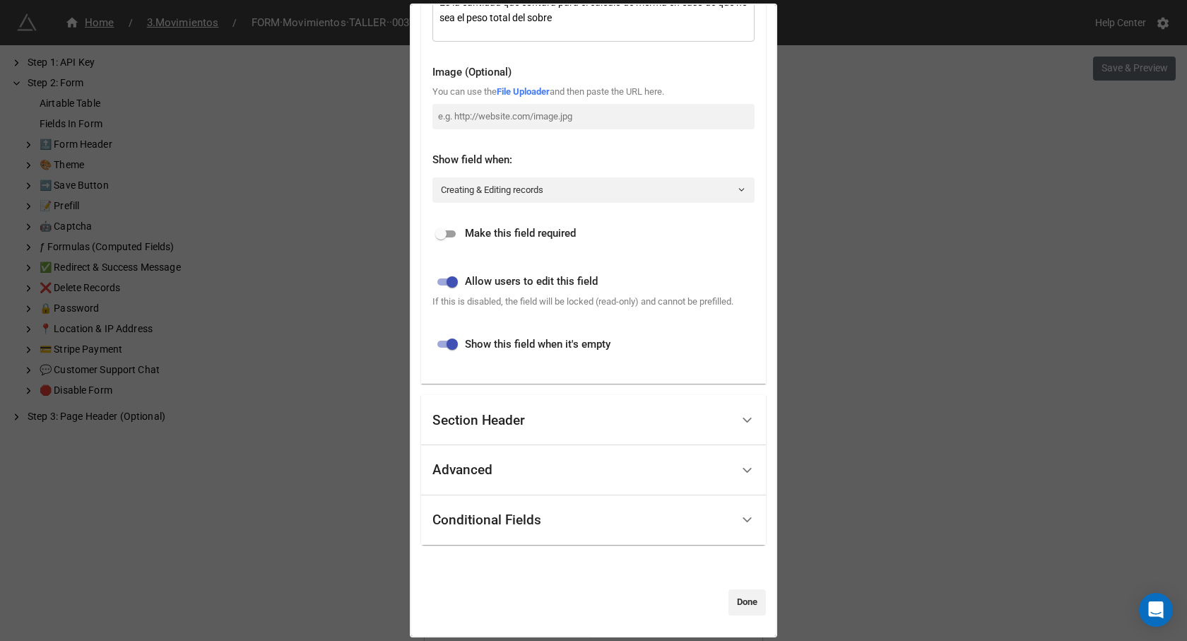
click at [595, 520] on div "Conditional Fields" at bounding box center [581, 520] width 299 height 33
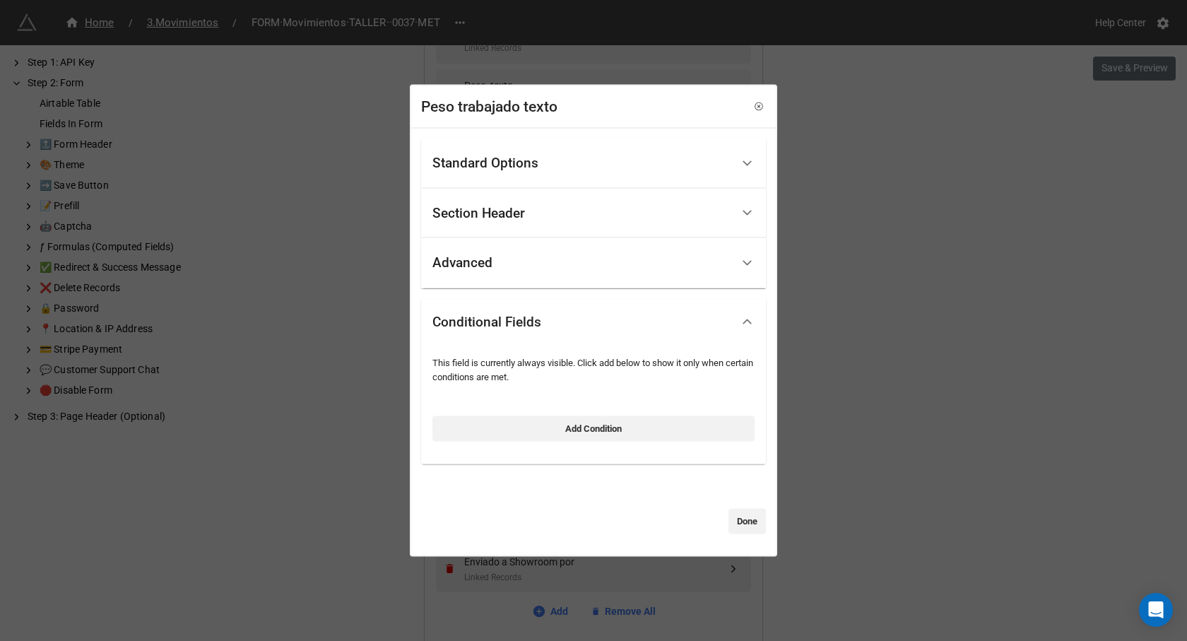
click at [583, 259] on div "Advanced" at bounding box center [581, 263] width 299 height 33
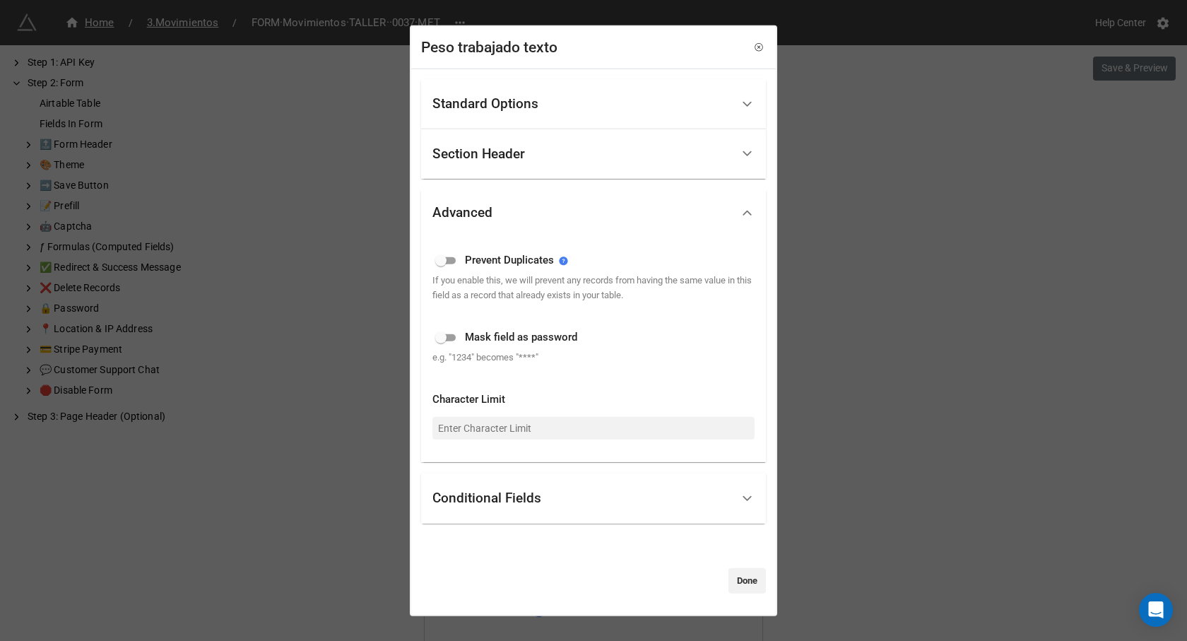
click at [606, 218] on div "Advanced" at bounding box center [581, 212] width 299 height 33
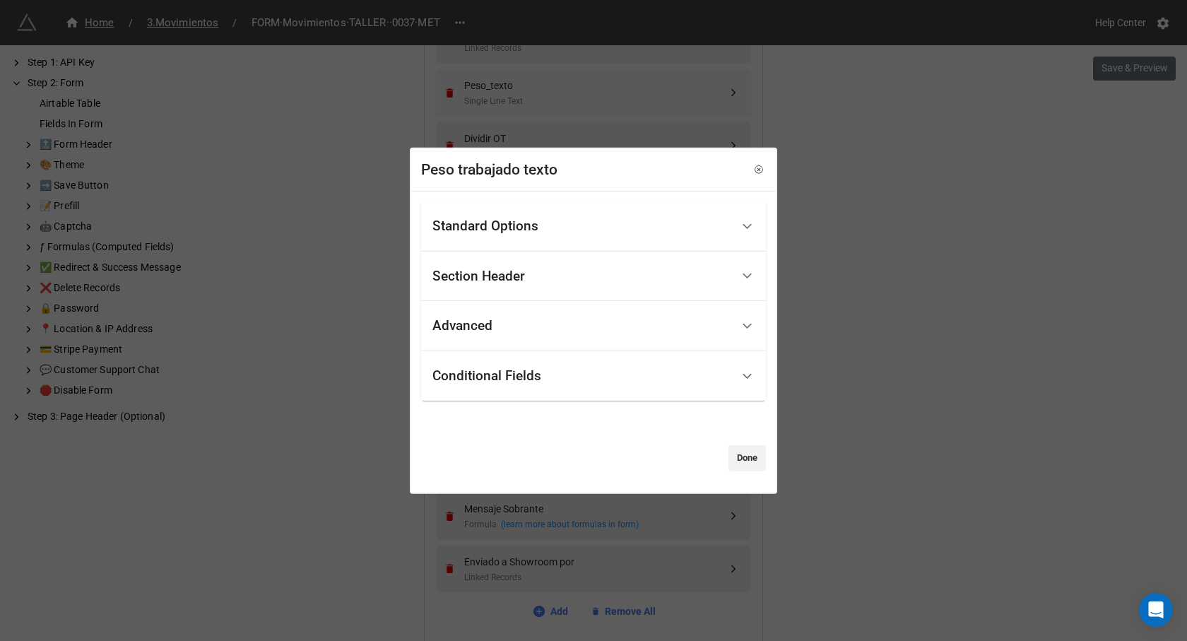
click at [542, 378] on div "Conditional Fields" at bounding box center [581, 376] width 299 height 33
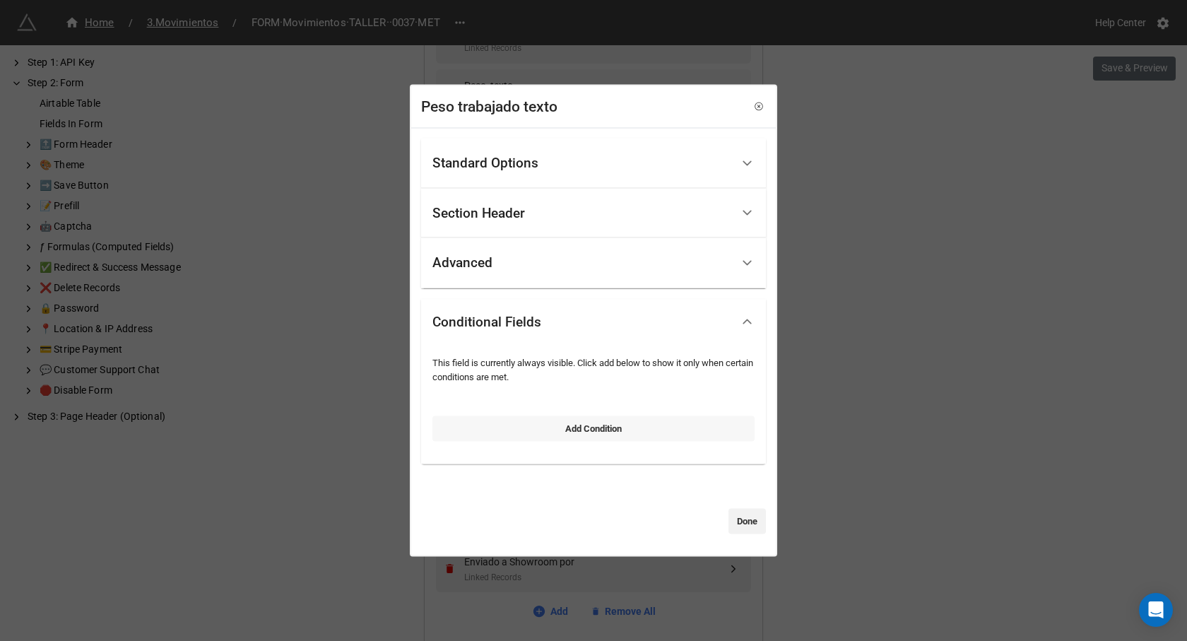
click at [560, 433] on link "Add Condition" at bounding box center [593, 427] width 322 height 25
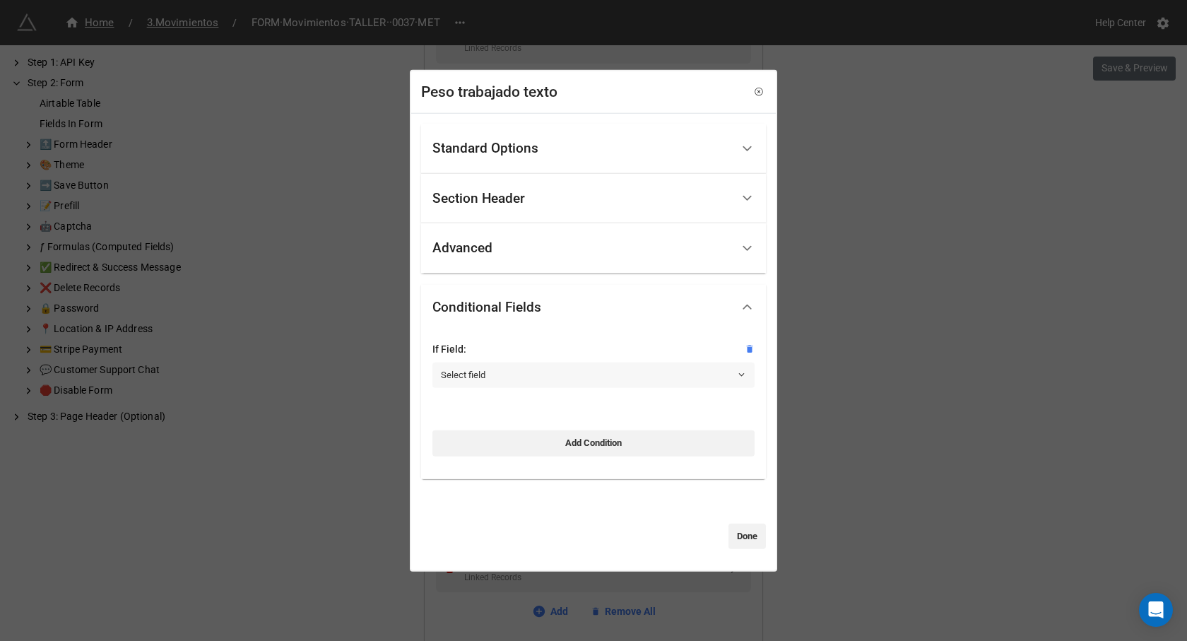
click at [511, 369] on link "Select field" at bounding box center [593, 374] width 322 height 25
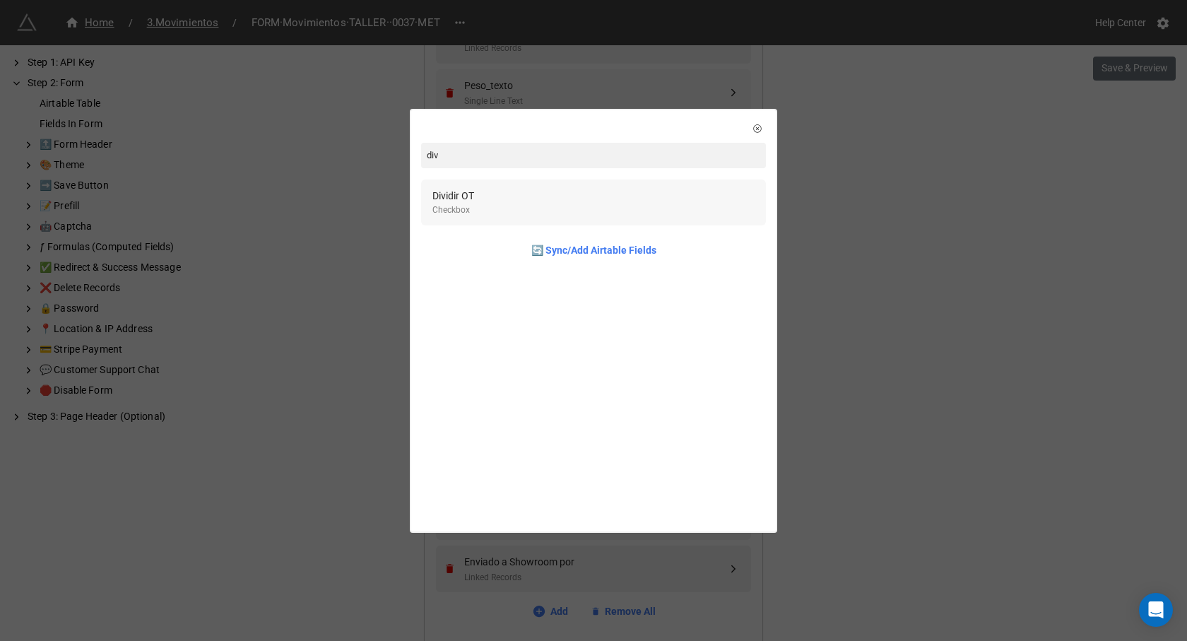
type input "div"
click at [456, 194] on div "Dividir OT" at bounding box center [453, 196] width 42 height 16
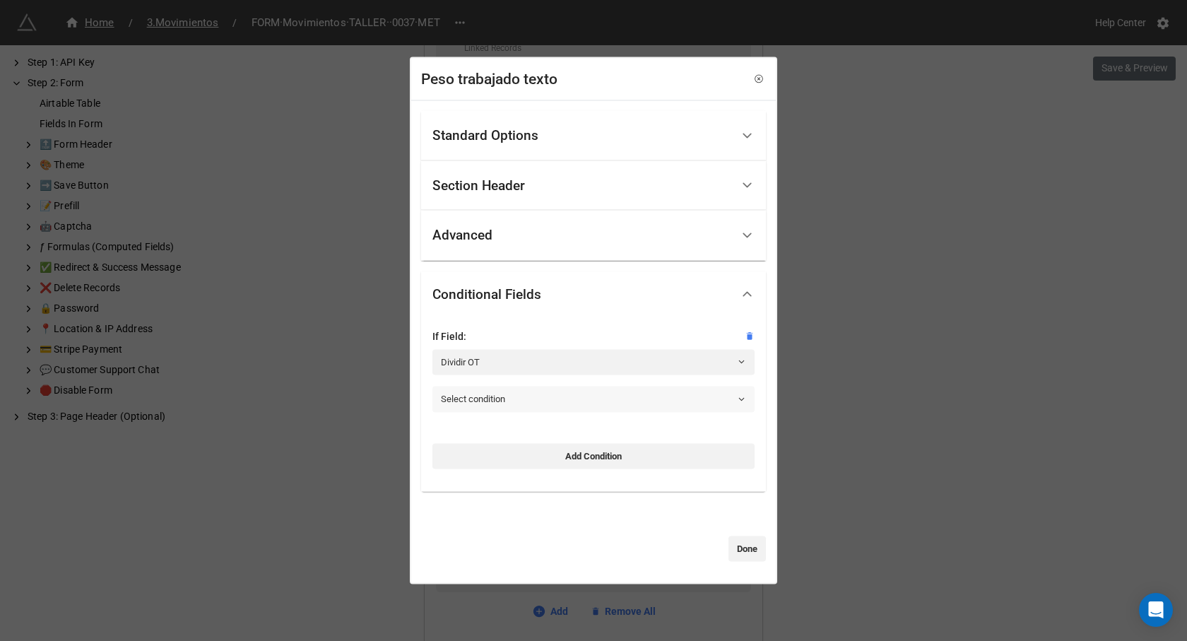
click at [493, 398] on link "Select condition" at bounding box center [593, 398] width 322 height 25
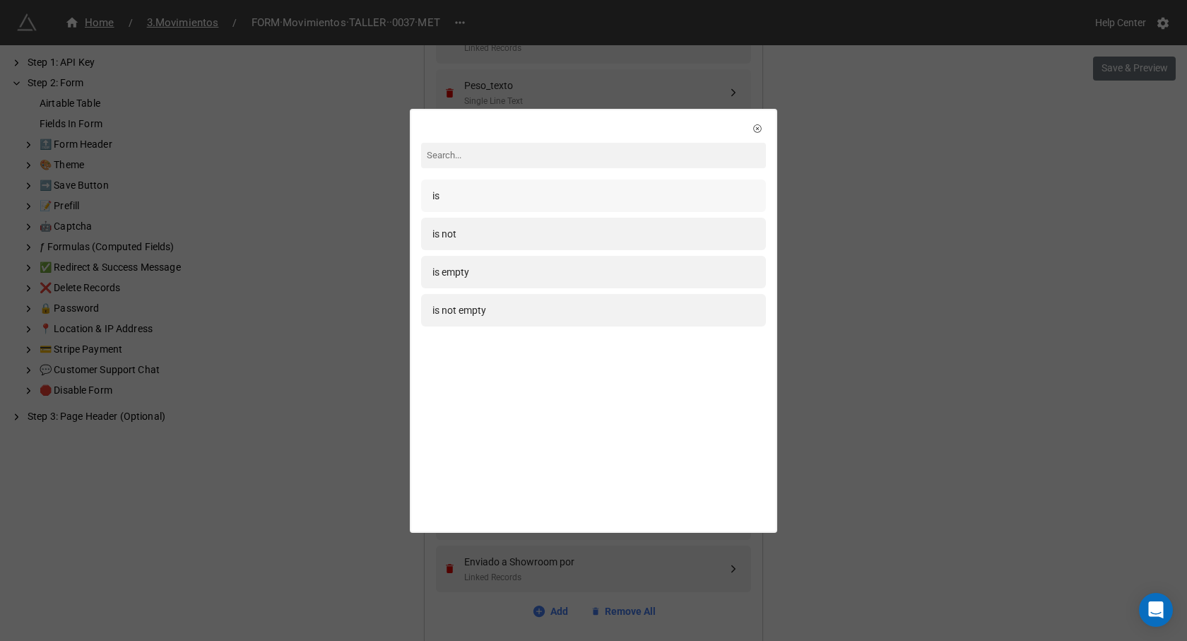
click at [453, 190] on div "is" at bounding box center [593, 196] width 322 height 16
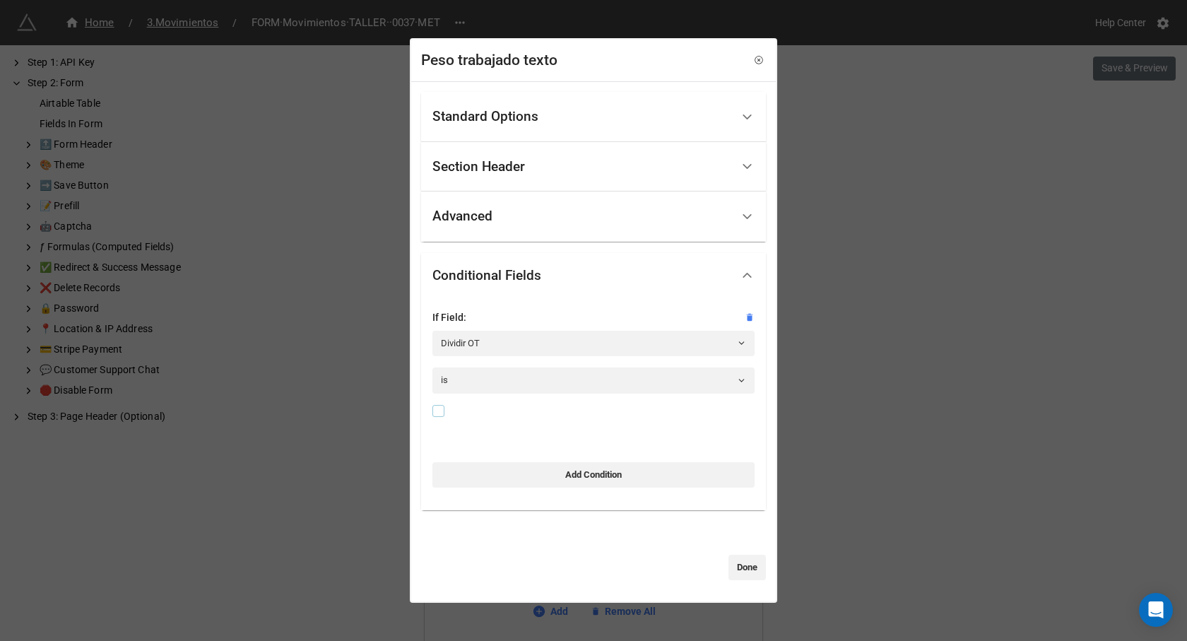
click at [439, 405] on label at bounding box center [438, 405] width 12 height 0
checkbox input "true"
click at [740, 570] on link "Done" at bounding box center [746, 566] width 37 height 25
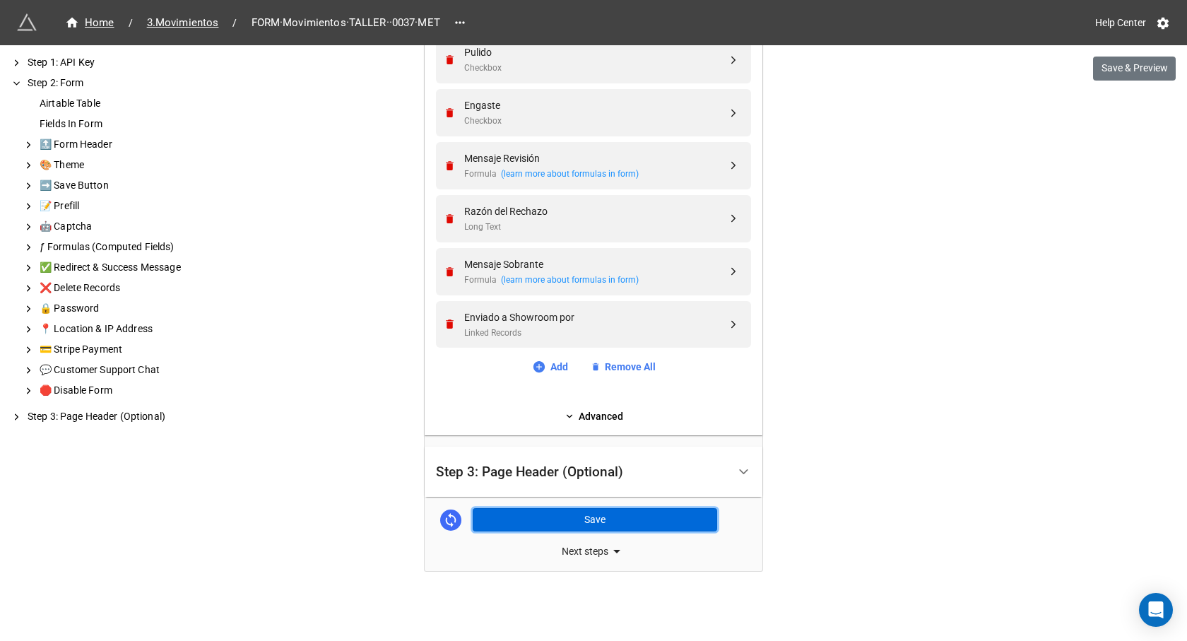
click at [618, 524] on button "Save" at bounding box center [595, 520] width 244 height 24
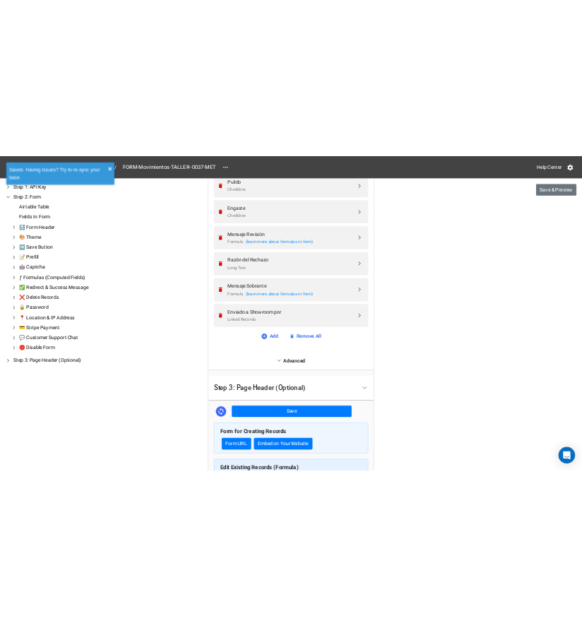
scroll to position [1233, 0]
